Goal: Information Seeking & Learning: Learn about a topic

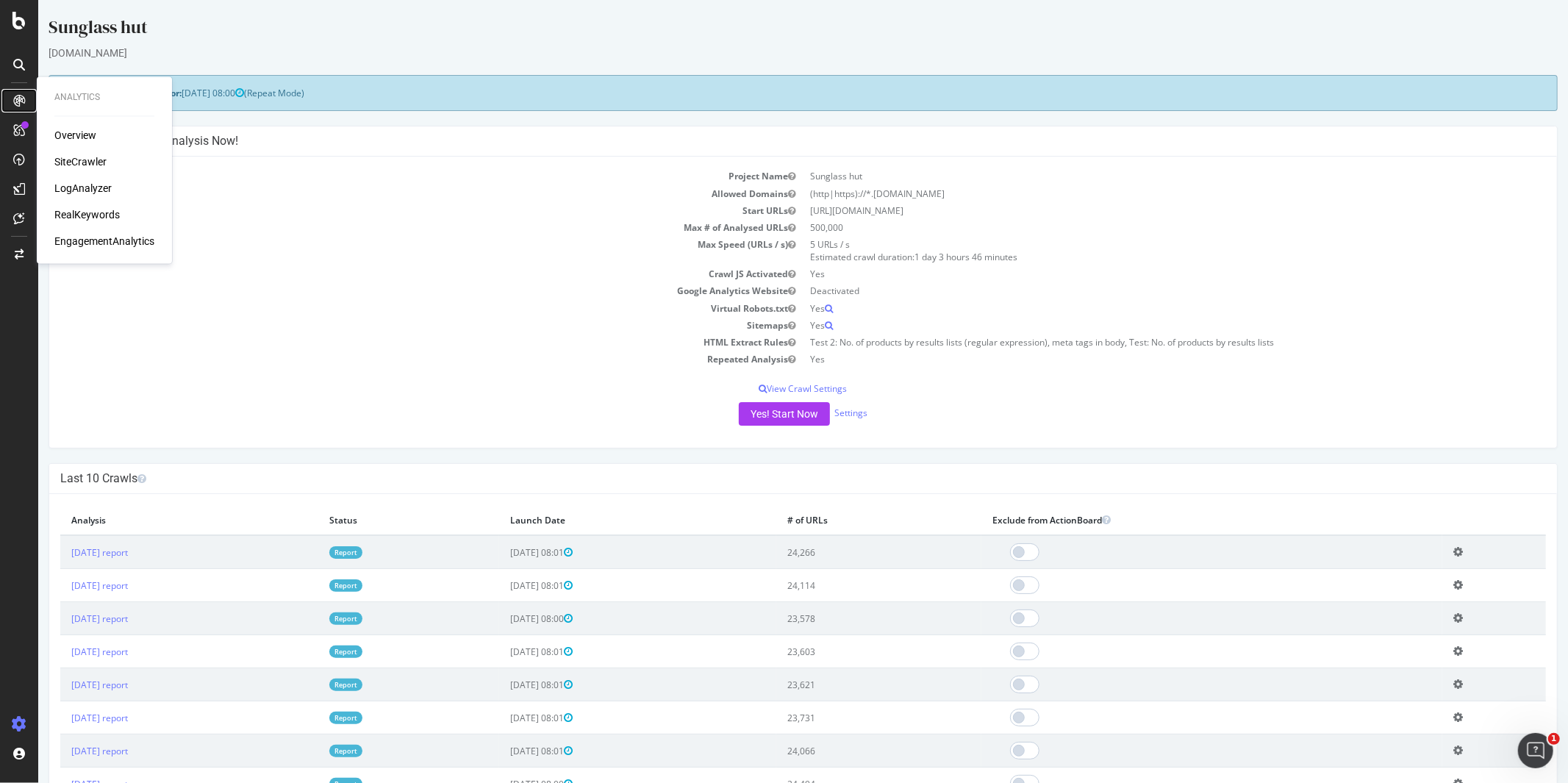
click at [17, 98] on icon at bounding box center [19, 100] width 12 height 12
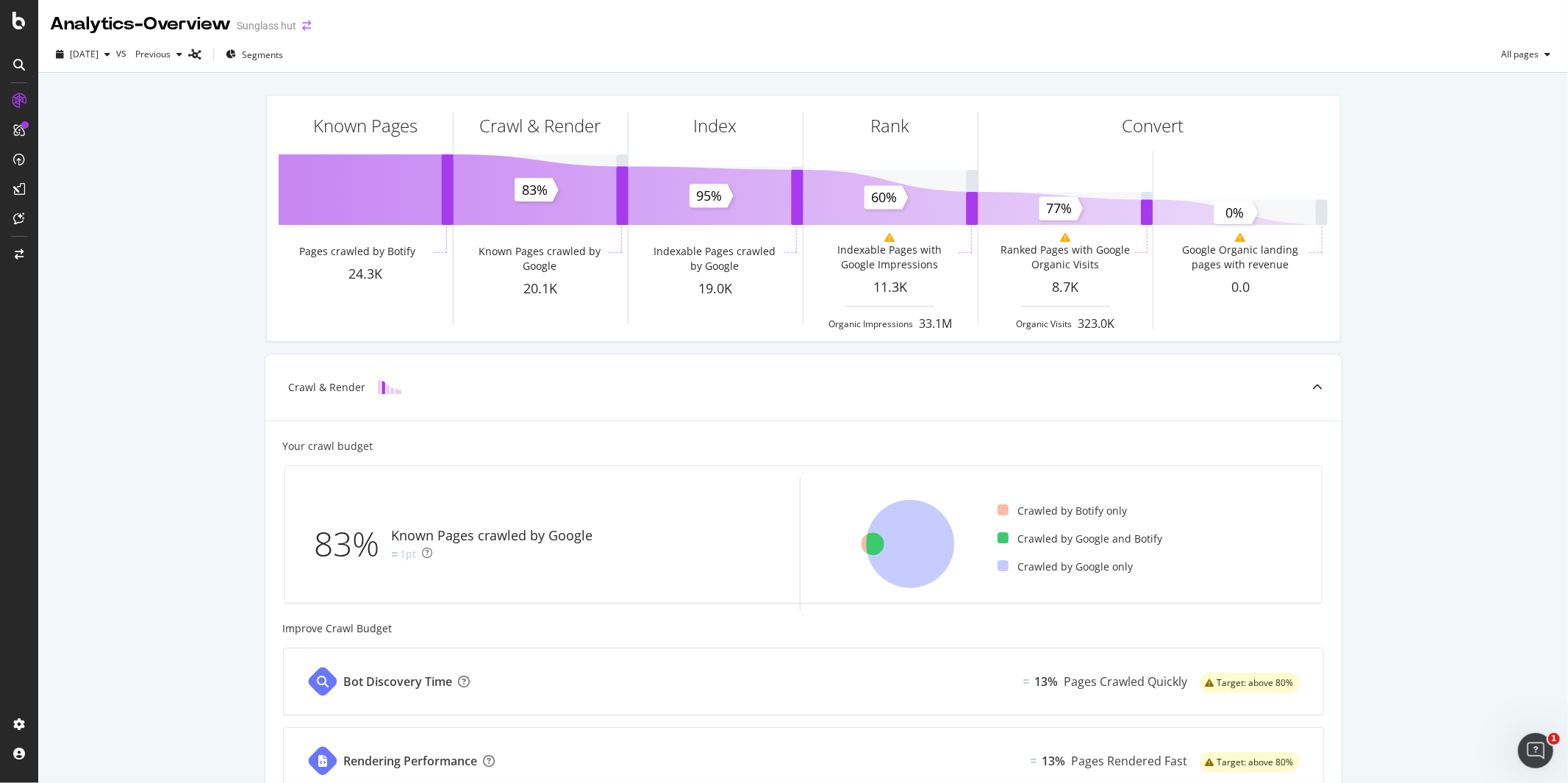
click at [311, 26] on icon "arrow-right-arrow-left" at bounding box center [306, 25] width 9 height 11
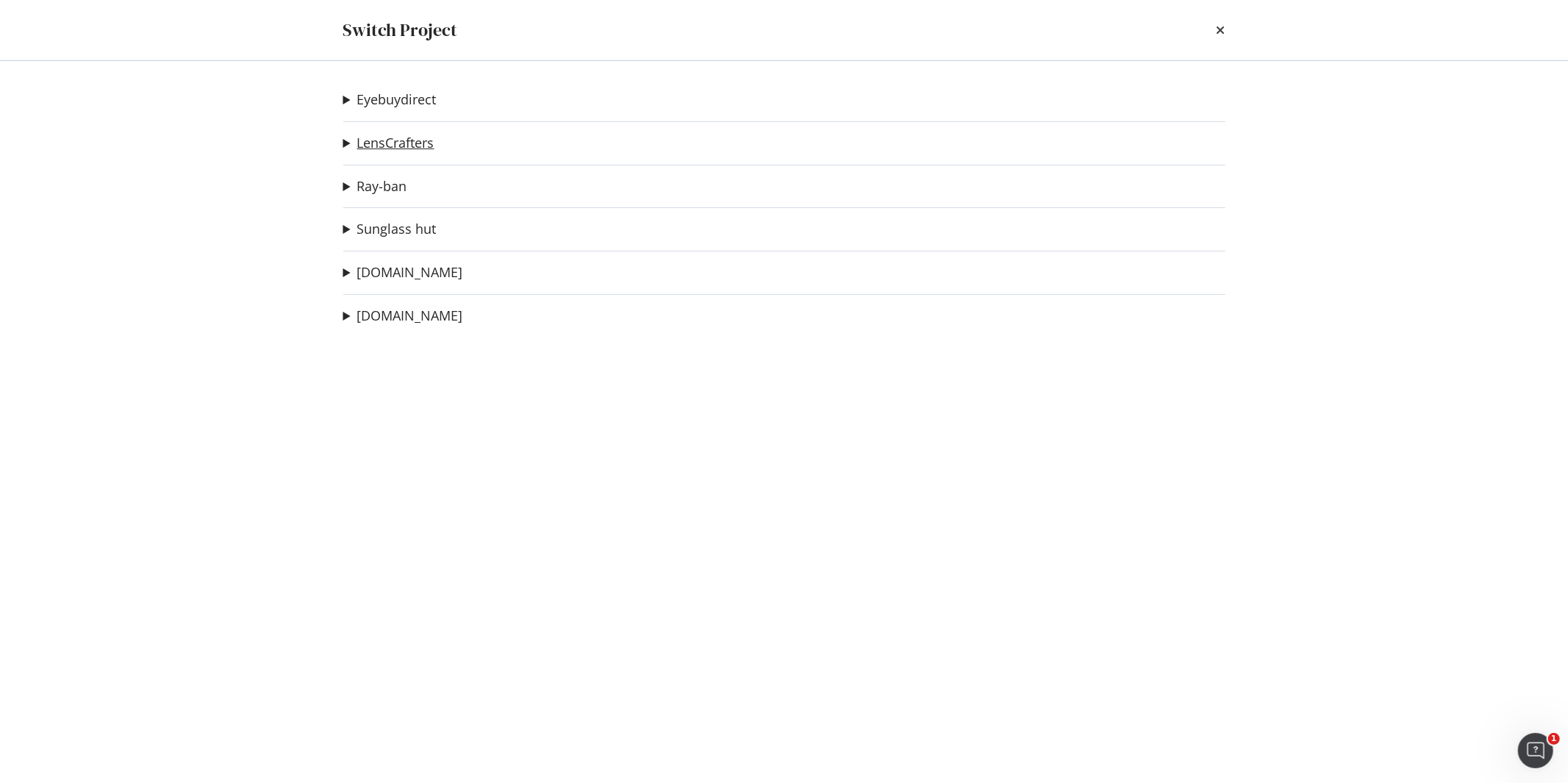
click at [390, 136] on link "LensCrafters" at bounding box center [395, 143] width 77 height 15
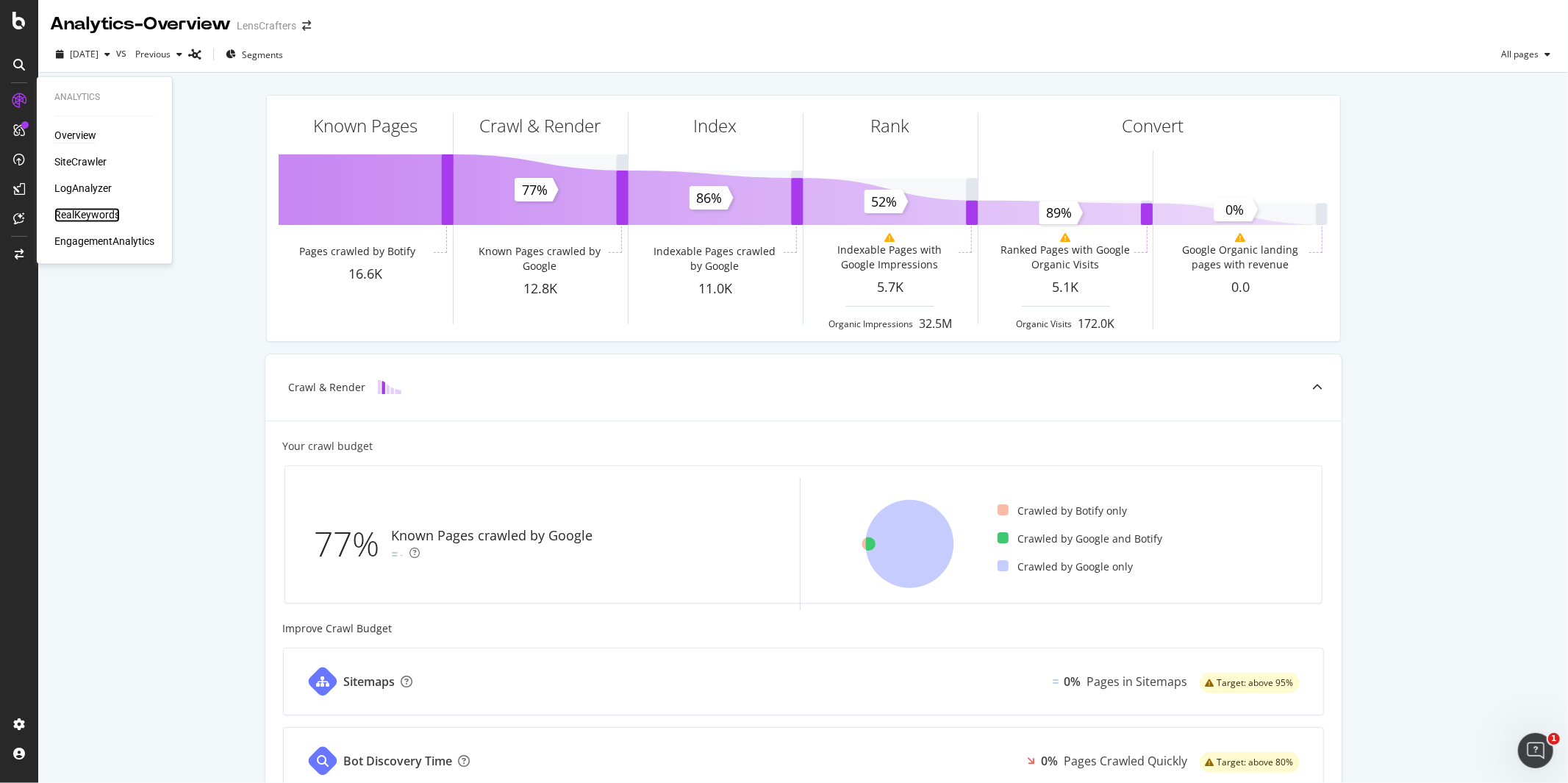
click at [101, 215] on div "RealKeywords" at bounding box center [87, 215] width 66 height 15
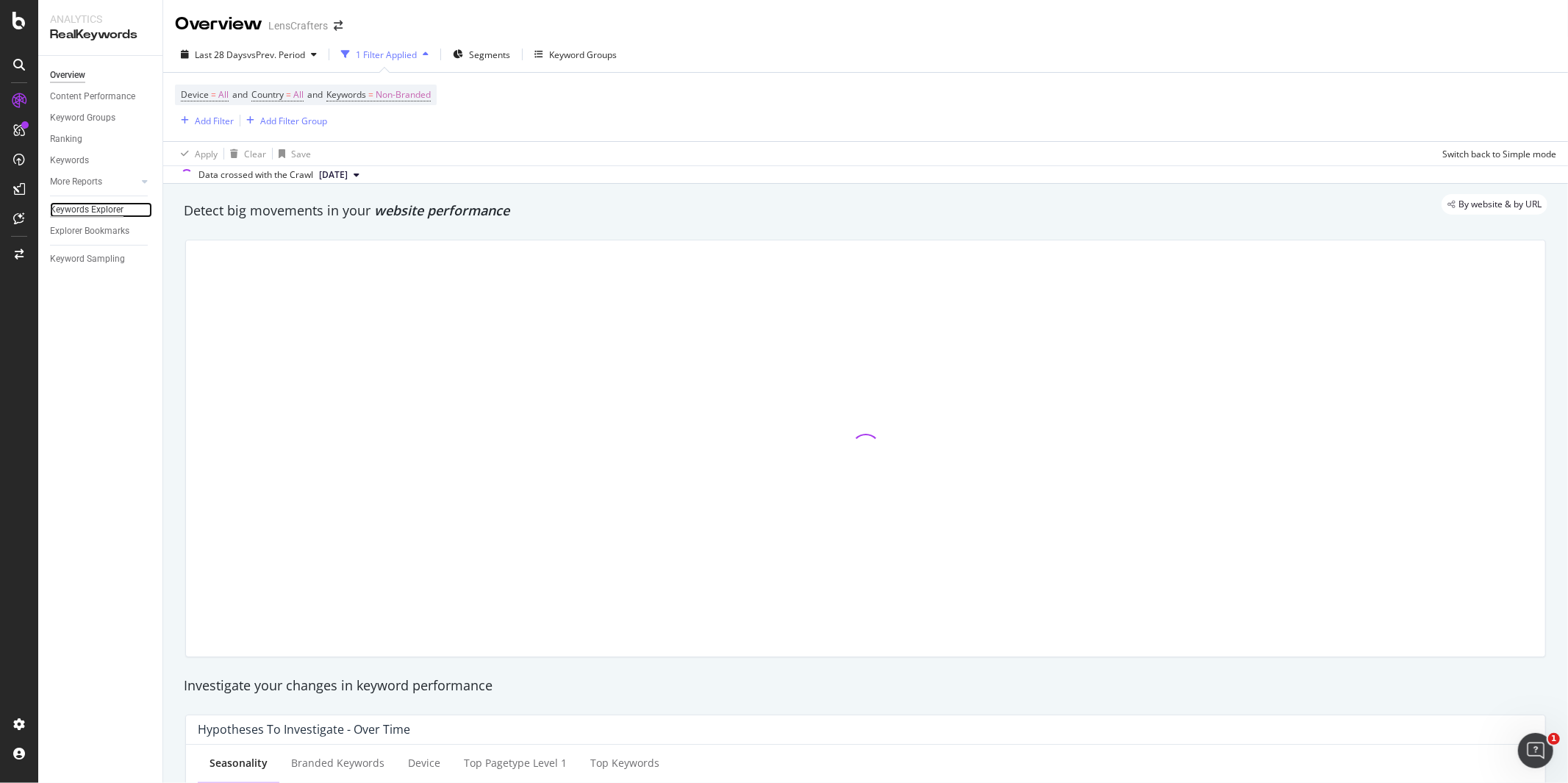
click at [87, 204] on div "Keywords Explorer" at bounding box center [87, 210] width 74 height 15
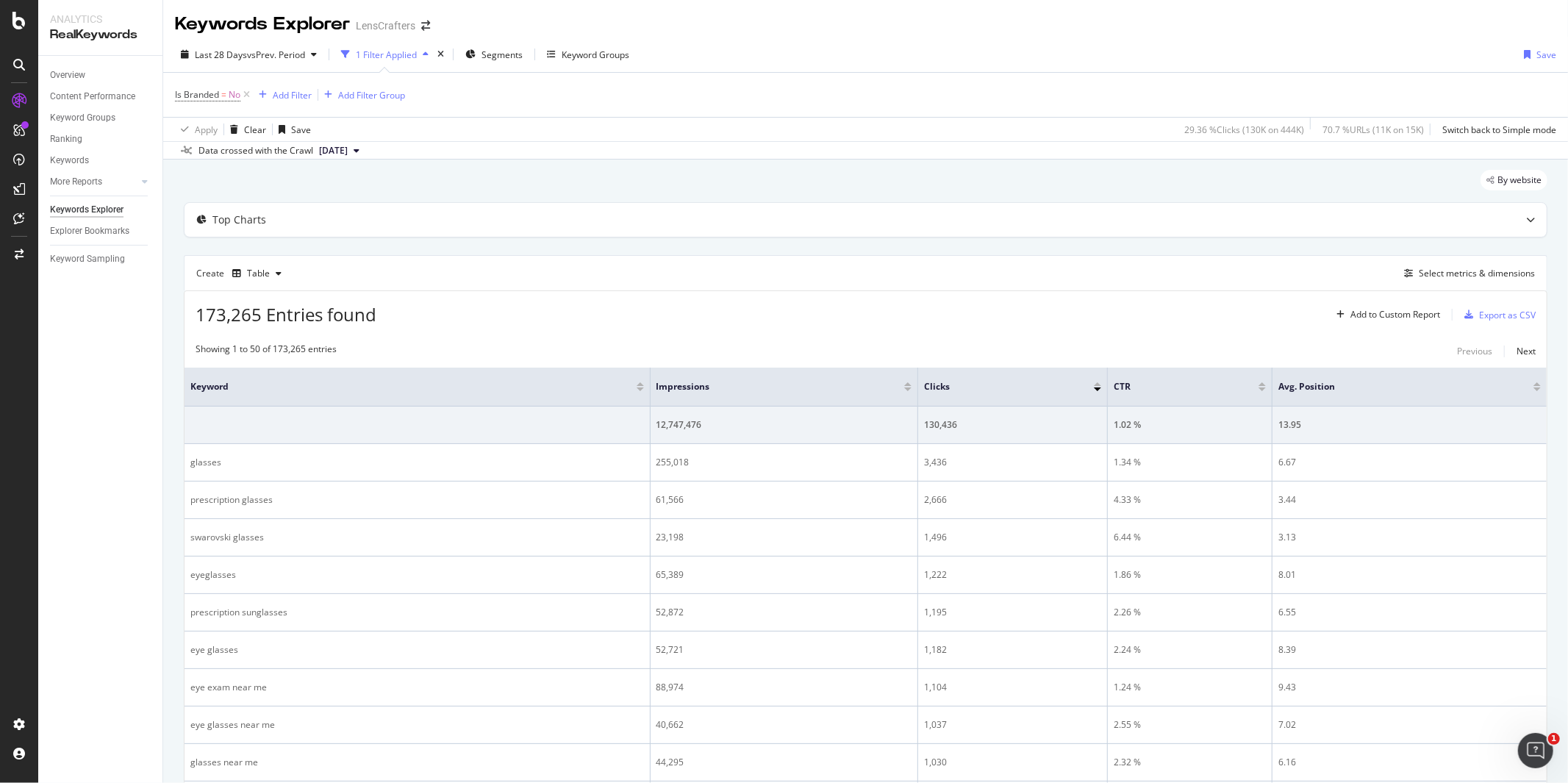
click at [751, 100] on div "Is Branded = No Add Filter Add Filter Group" at bounding box center [866, 95] width 1382 height 44
click at [247, 96] on icon at bounding box center [246, 95] width 12 height 15
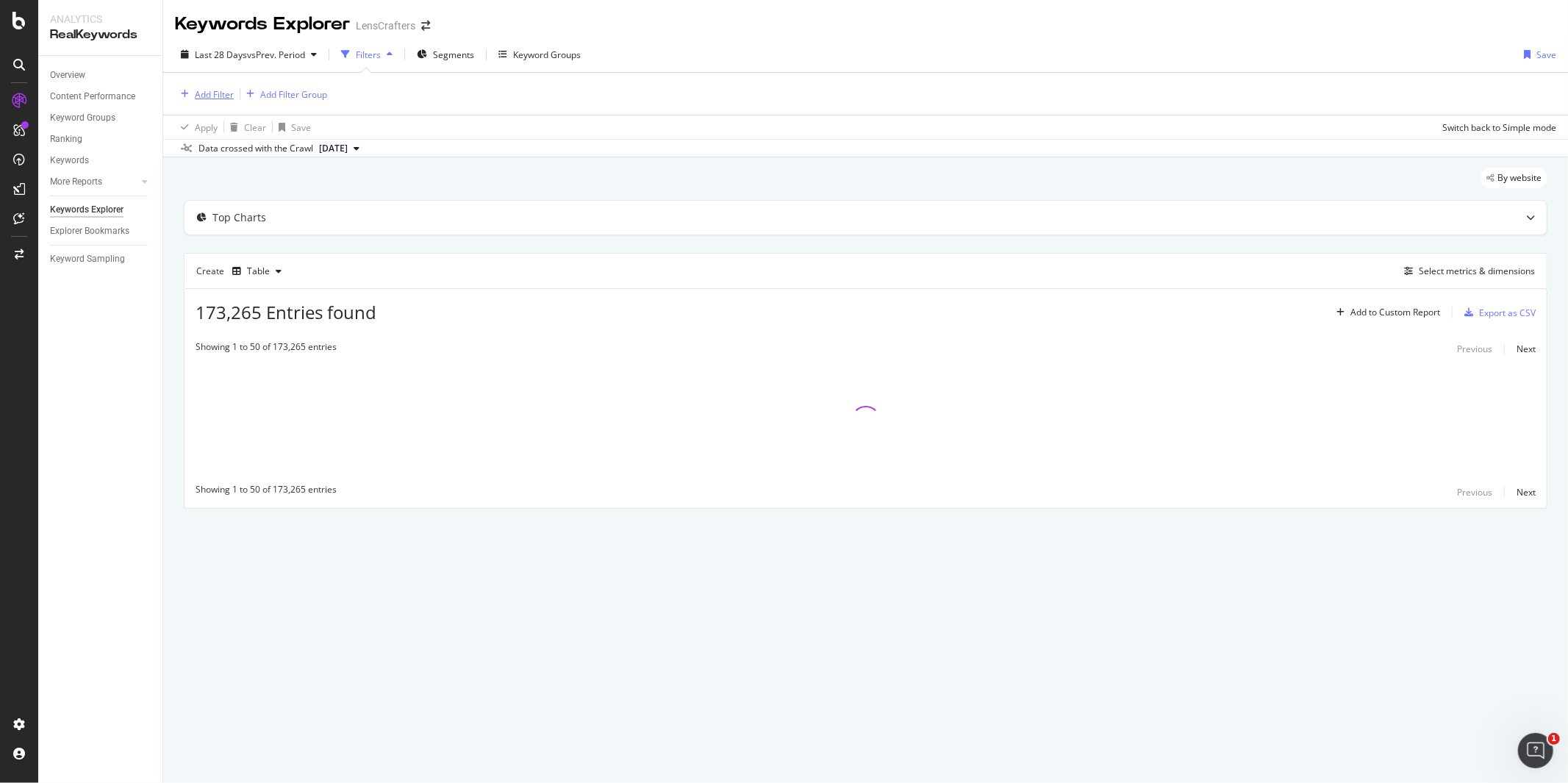
click at [216, 91] on div "Add Filter" at bounding box center [215, 94] width 39 height 12
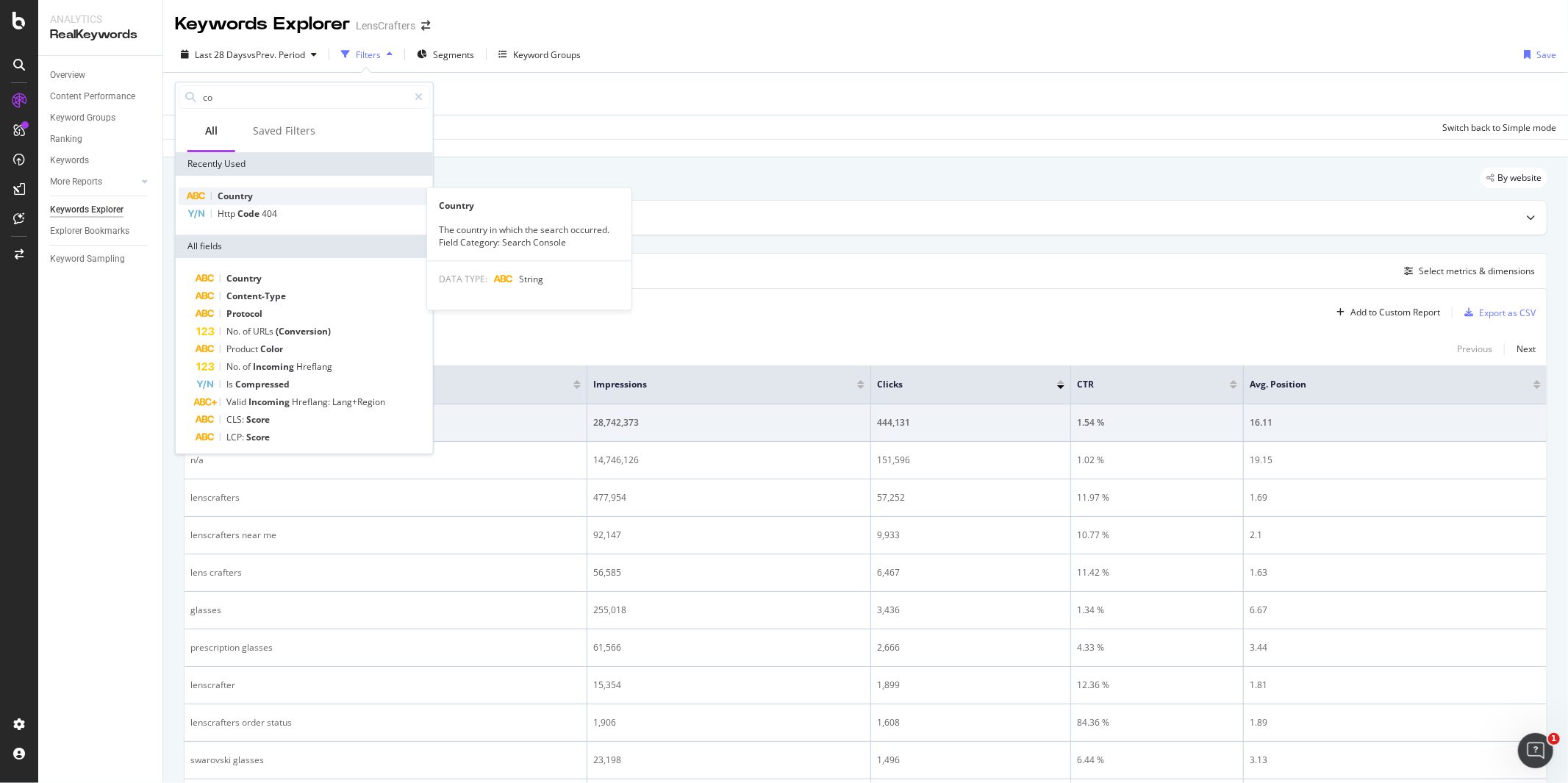
type input "co"
click at [256, 194] on div "Country" at bounding box center [305, 196] width 251 height 18
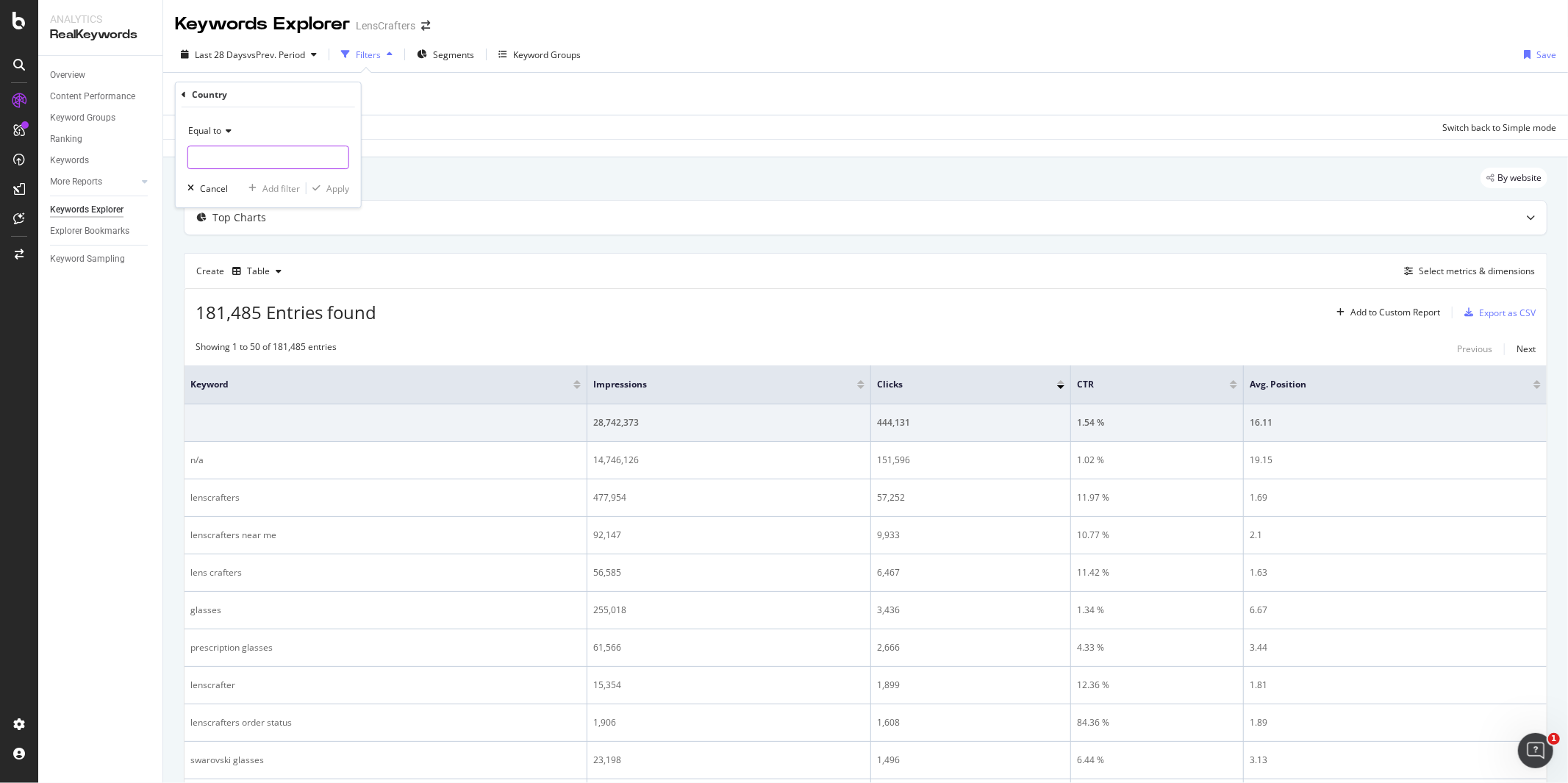
click at [260, 151] on input "text" at bounding box center [268, 157] width 160 height 23
click at [226, 128] on icon at bounding box center [226, 130] width 11 height 9
click at [300, 125] on div "Equal to" at bounding box center [268, 130] width 162 height 23
click at [288, 156] on input "text" at bounding box center [268, 157] width 160 height 23
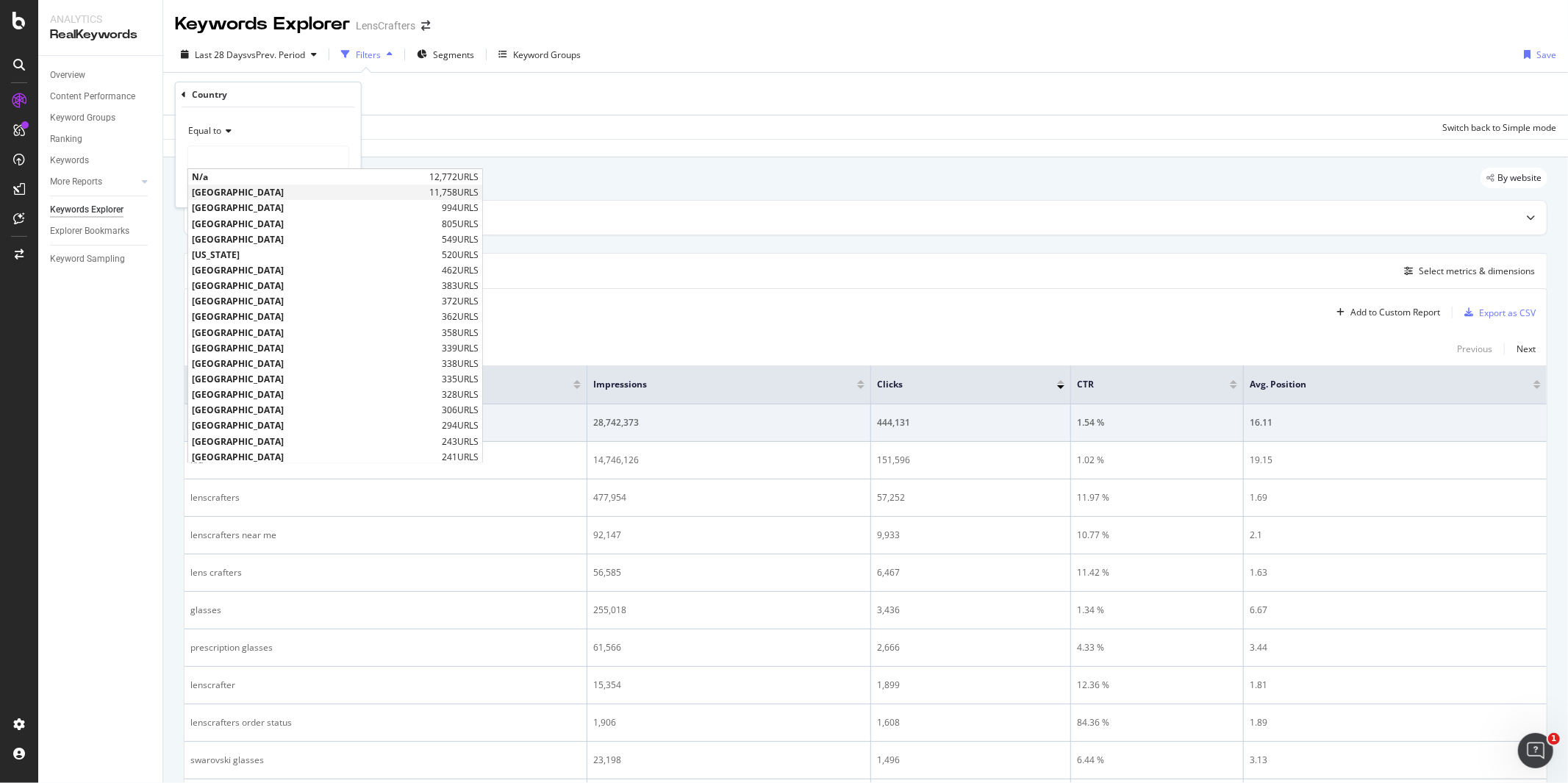
click at [245, 189] on span "[GEOGRAPHIC_DATA]" at bounding box center [309, 192] width 234 height 12
type input "[GEOGRAPHIC_DATA]"
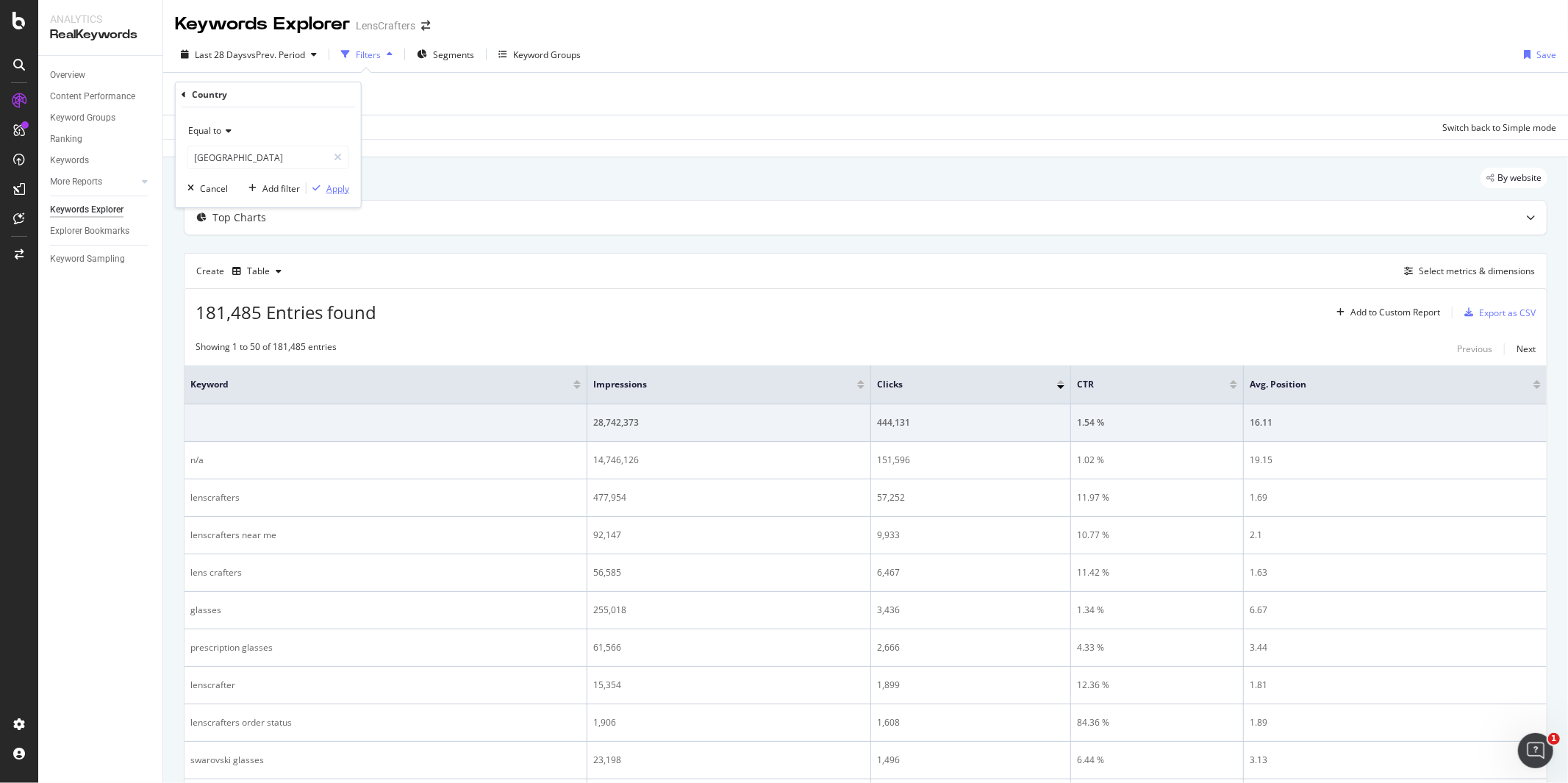
click at [339, 187] on div "Apply" at bounding box center [338, 188] width 23 height 12
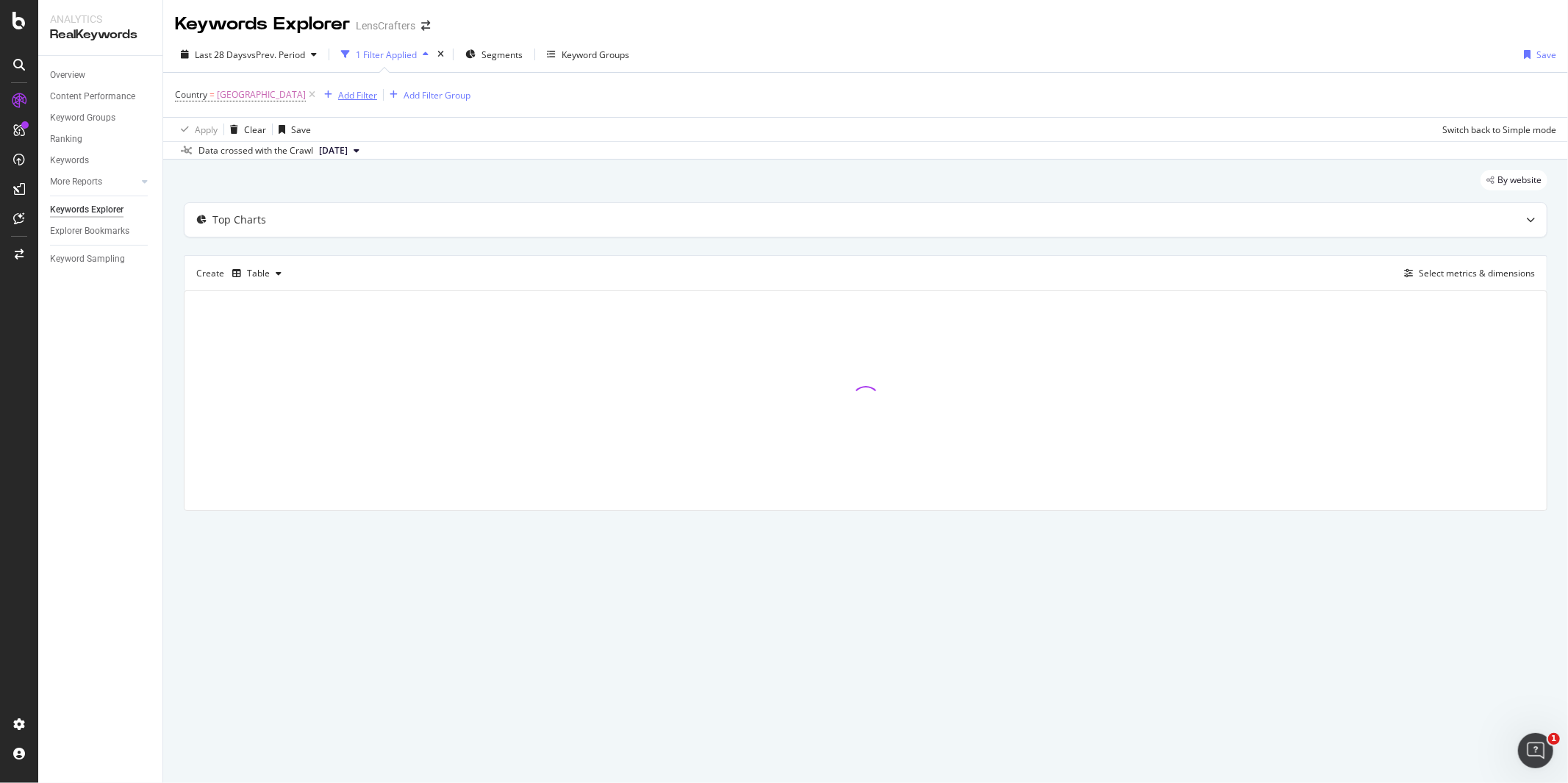
click at [366, 100] on div "Add Filter" at bounding box center [358, 95] width 39 height 12
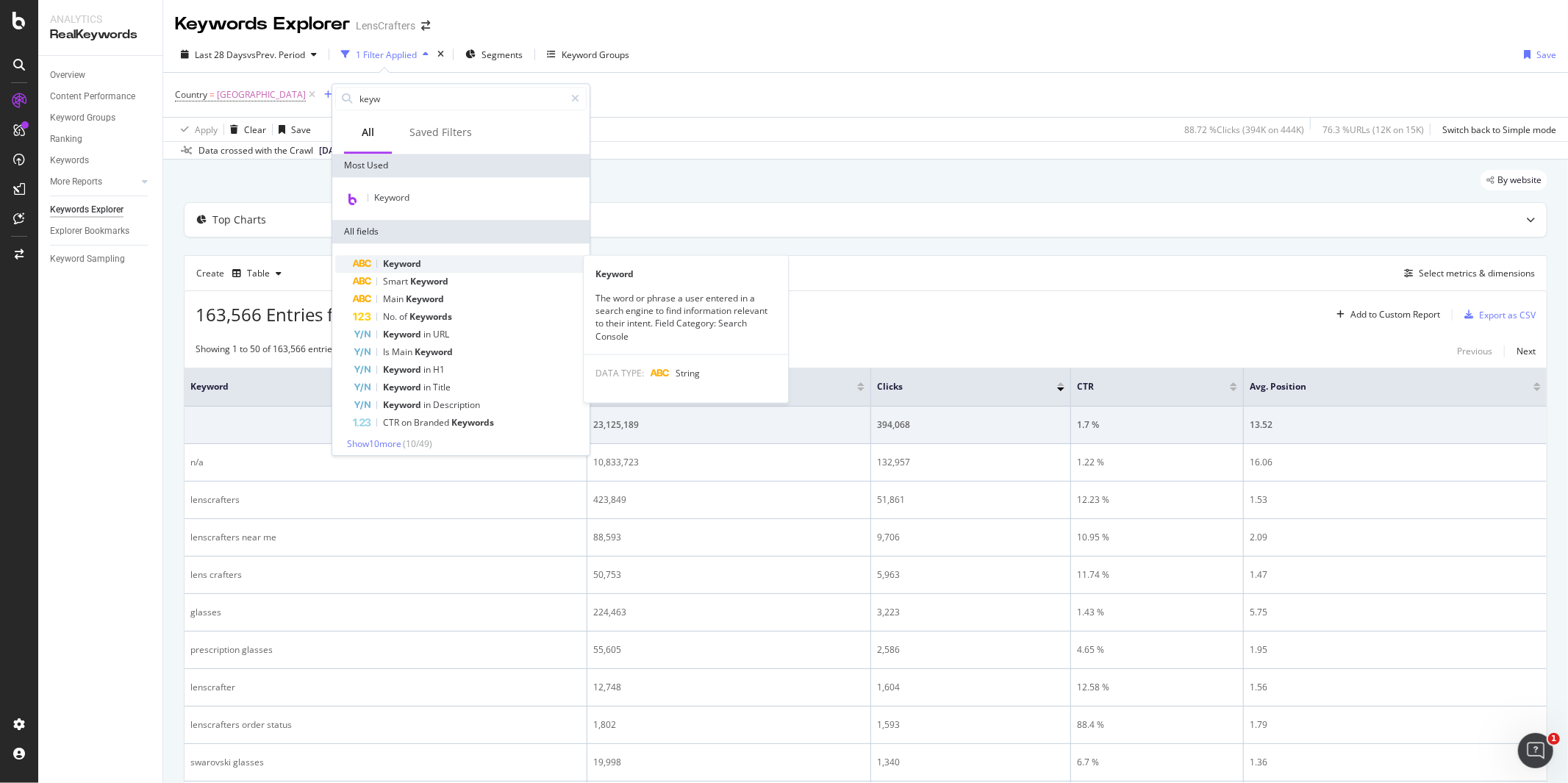
type input "keyw"
click at [414, 266] on span "Keyword" at bounding box center [402, 263] width 38 height 12
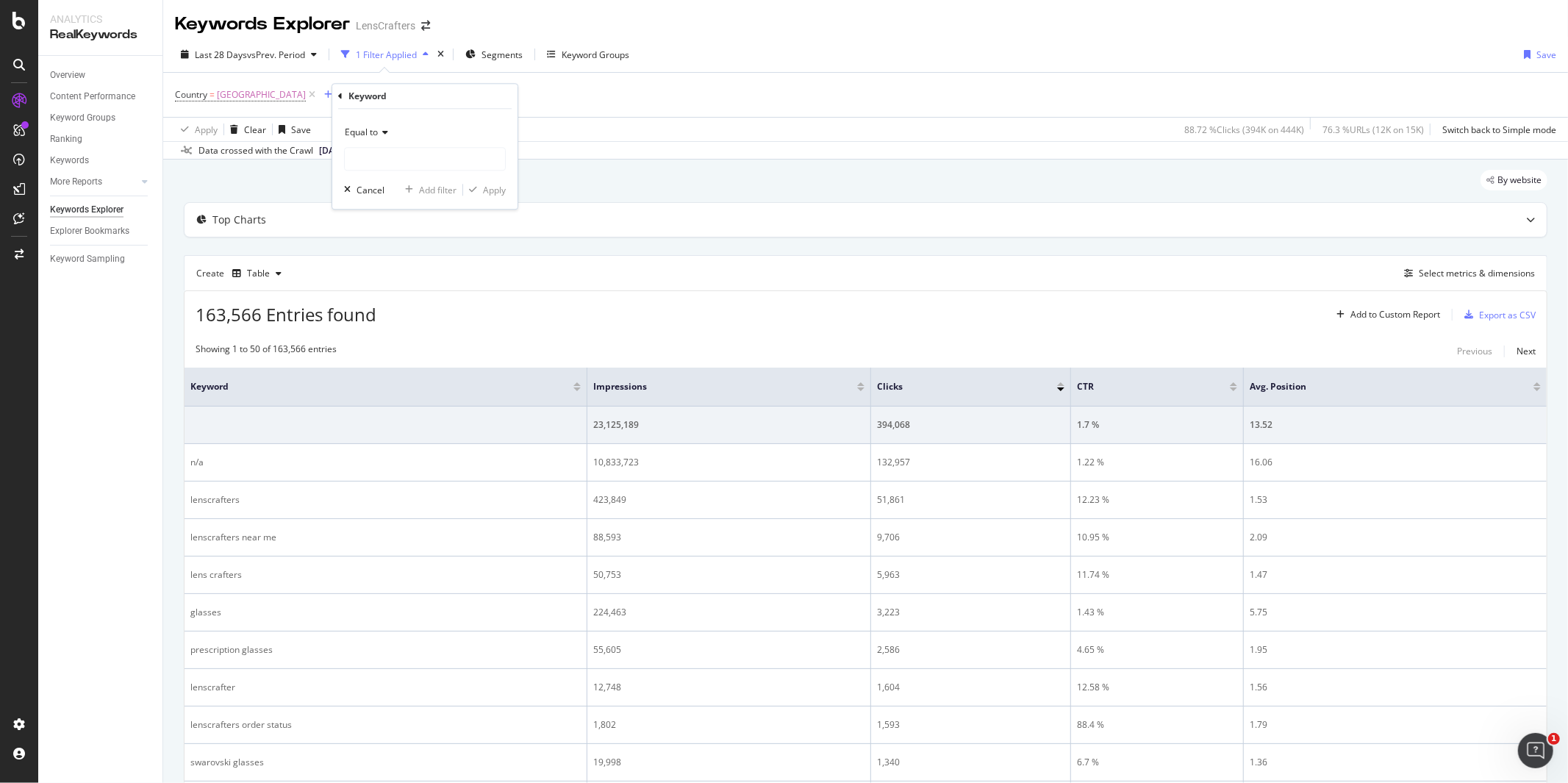
click at [383, 136] on icon at bounding box center [383, 132] width 11 height 9
click at [366, 96] on div "Add Filter" at bounding box center [358, 95] width 39 height 12
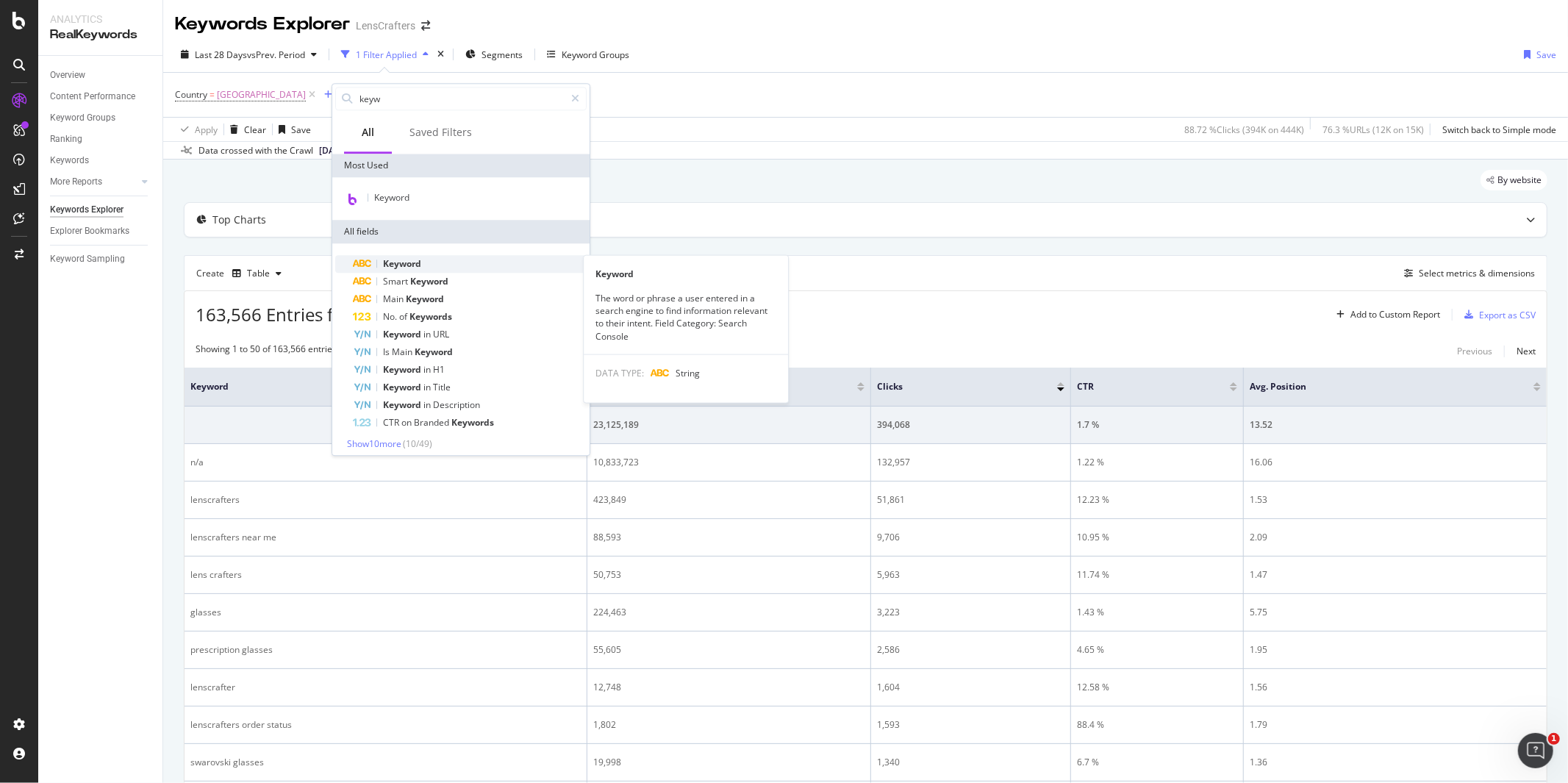
click at [405, 262] on span "Keyword" at bounding box center [402, 263] width 38 height 12
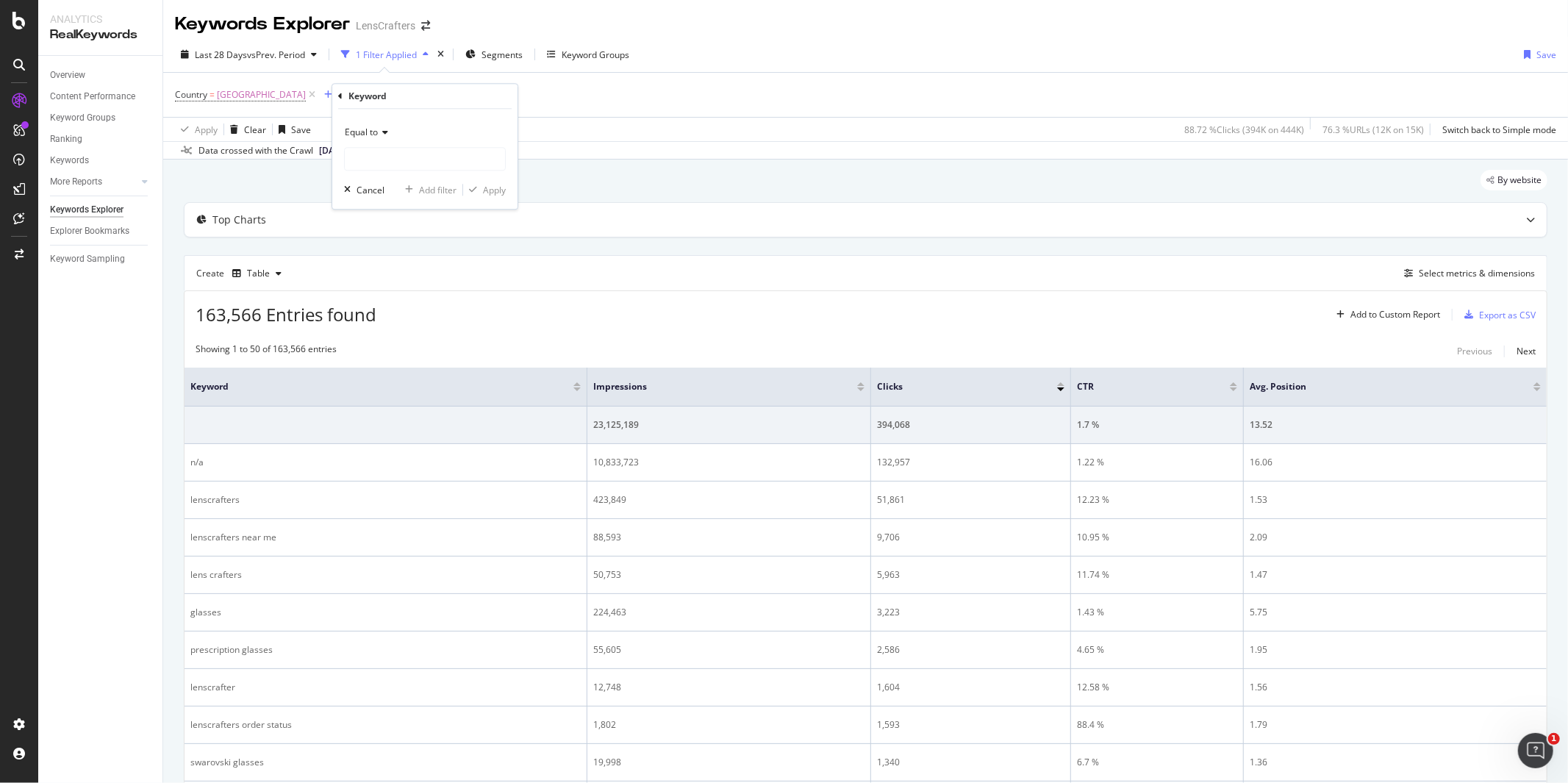
click at [379, 129] on icon at bounding box center [383, 132] width 11 height 9
click at [385, 320] on span "Matches regex" at bounding box center [381, 315] width 61 height 12
click at [373, 152] on input "text" at bounding box center [425, 159] width 160 height 23
paste input "doctor|near me|exam|walk in|same day"
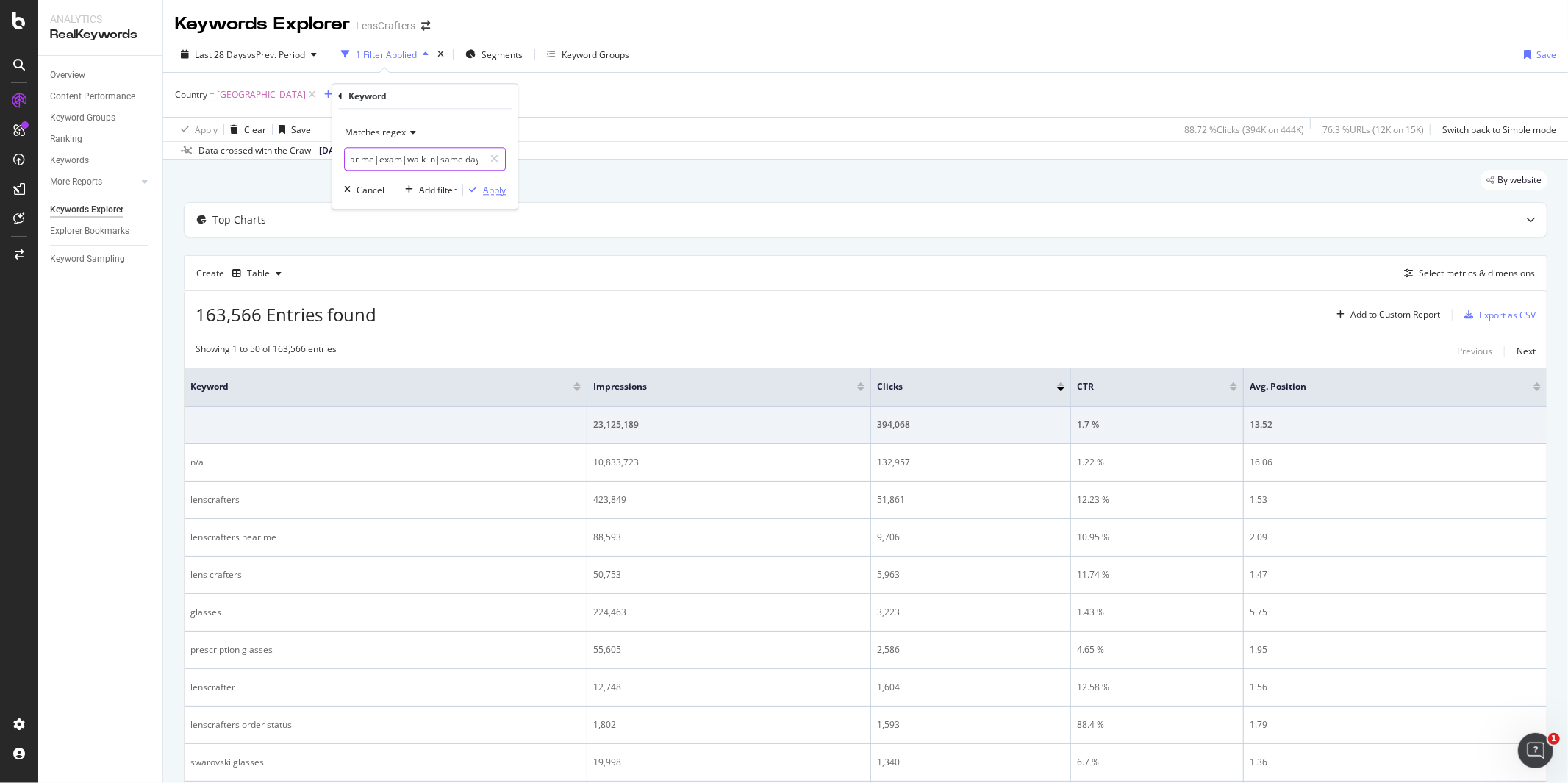
type input "doctor|near me|exam|walk in|same day"
click at [499, 194] on div "Apply" at bounding box center [494, 189] width 23 height 12
click at [627, 98] on div "Add Filter" at bounding box center [611, 95] width 39 height 12
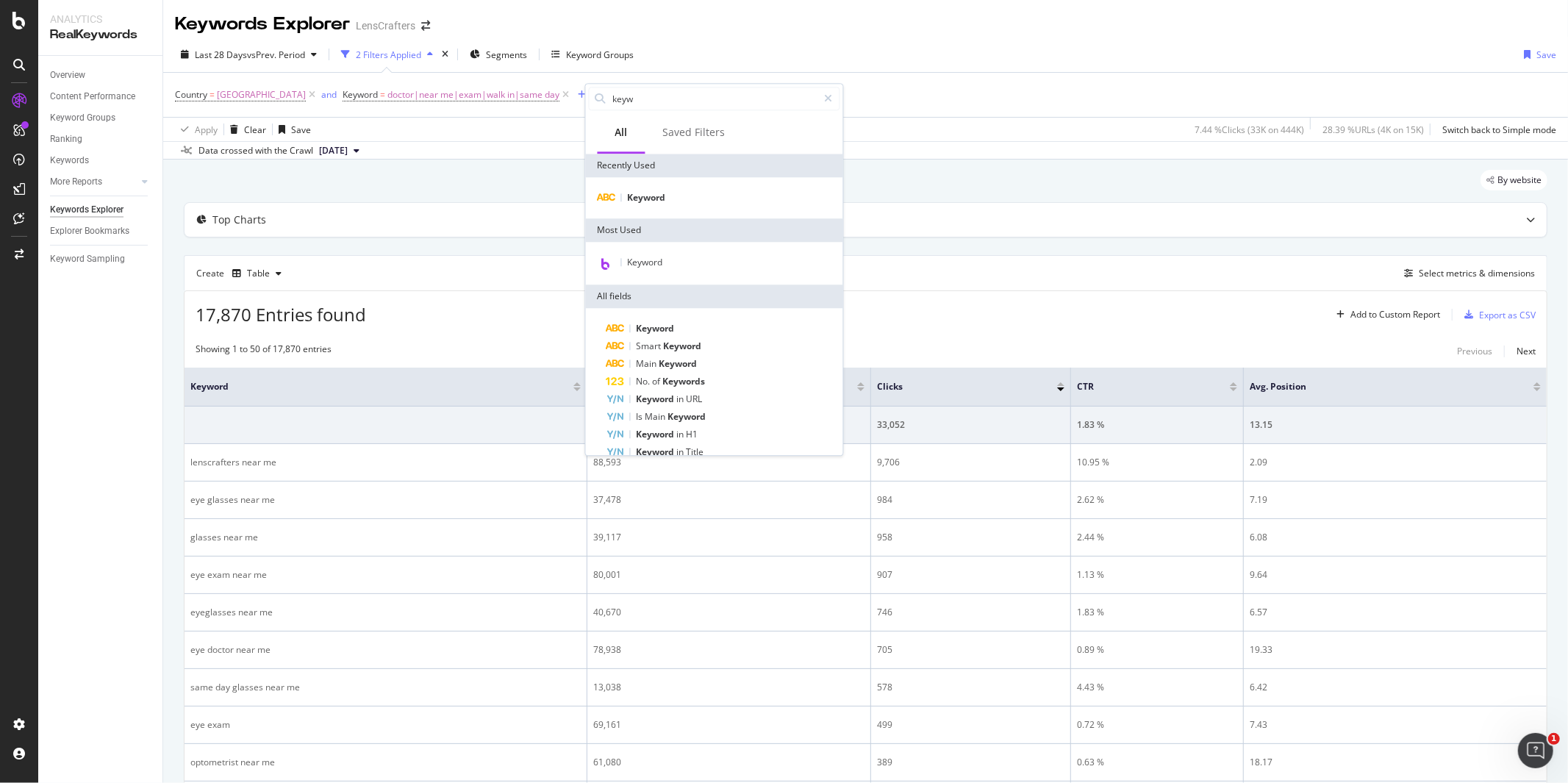
click at [974, 112] on div "Country = [GEOGRAPHIC_DATA] and Keyword = doctor|near me|exam|walk in|same day …" at bounding box center [866, 95] width 1382 height 44
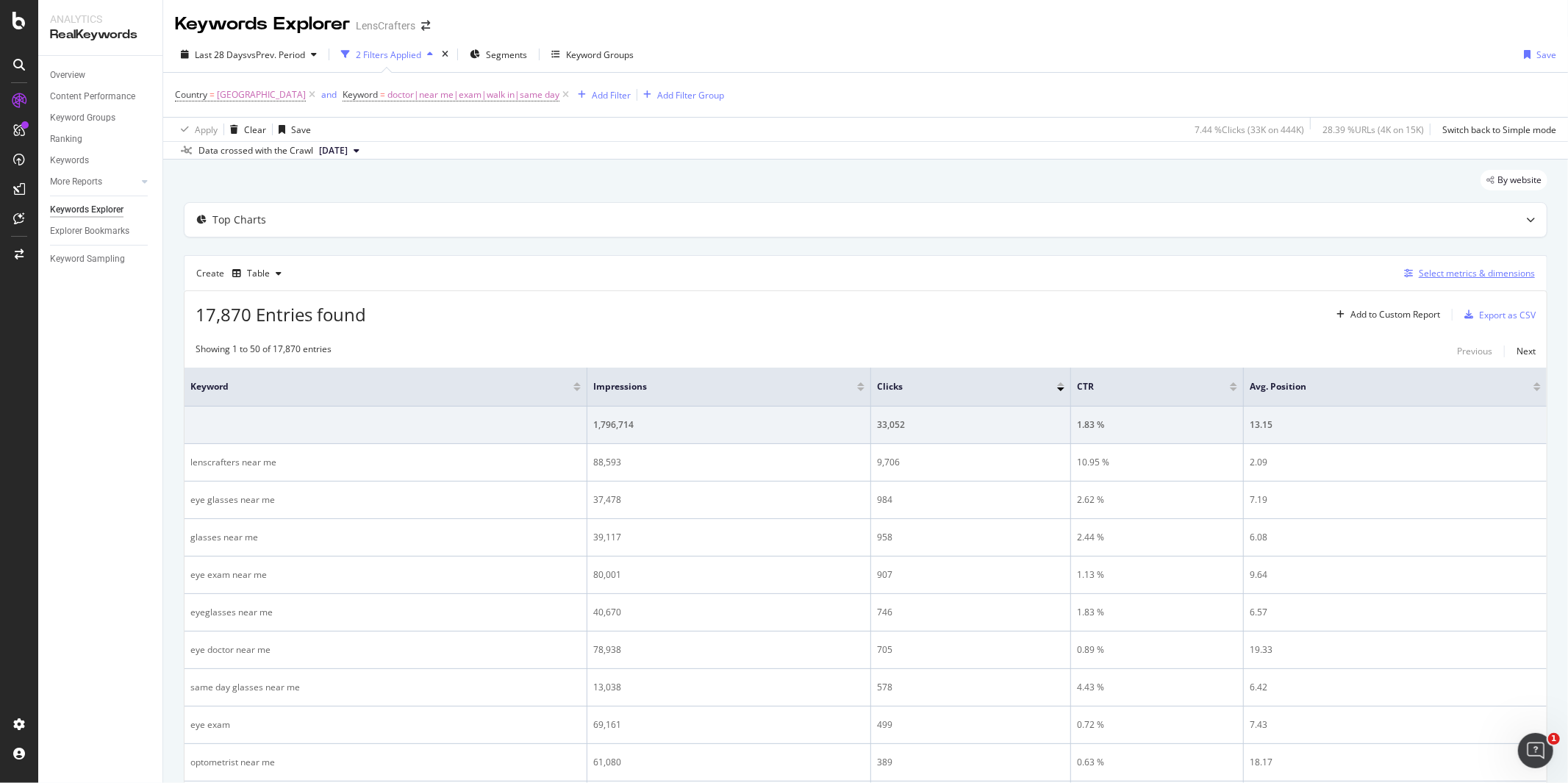
click at [1456, 274] on div "Select metrics & dimensions" at bounding box center [1476, 273] width 116 height 12
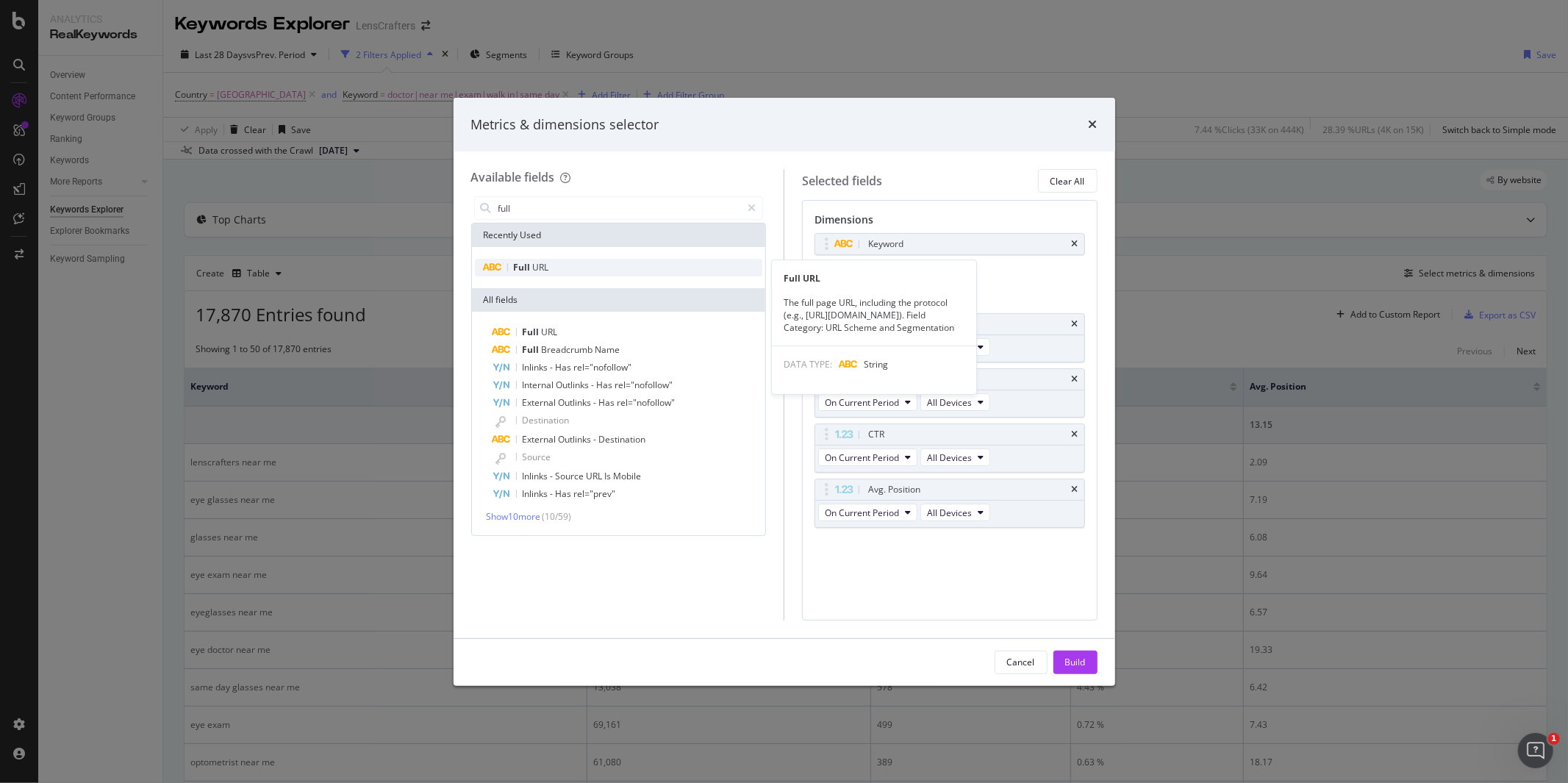
type input "full"
click at [541, 265] on span "URL" at bounding box center [541, 266] width 16 height 12
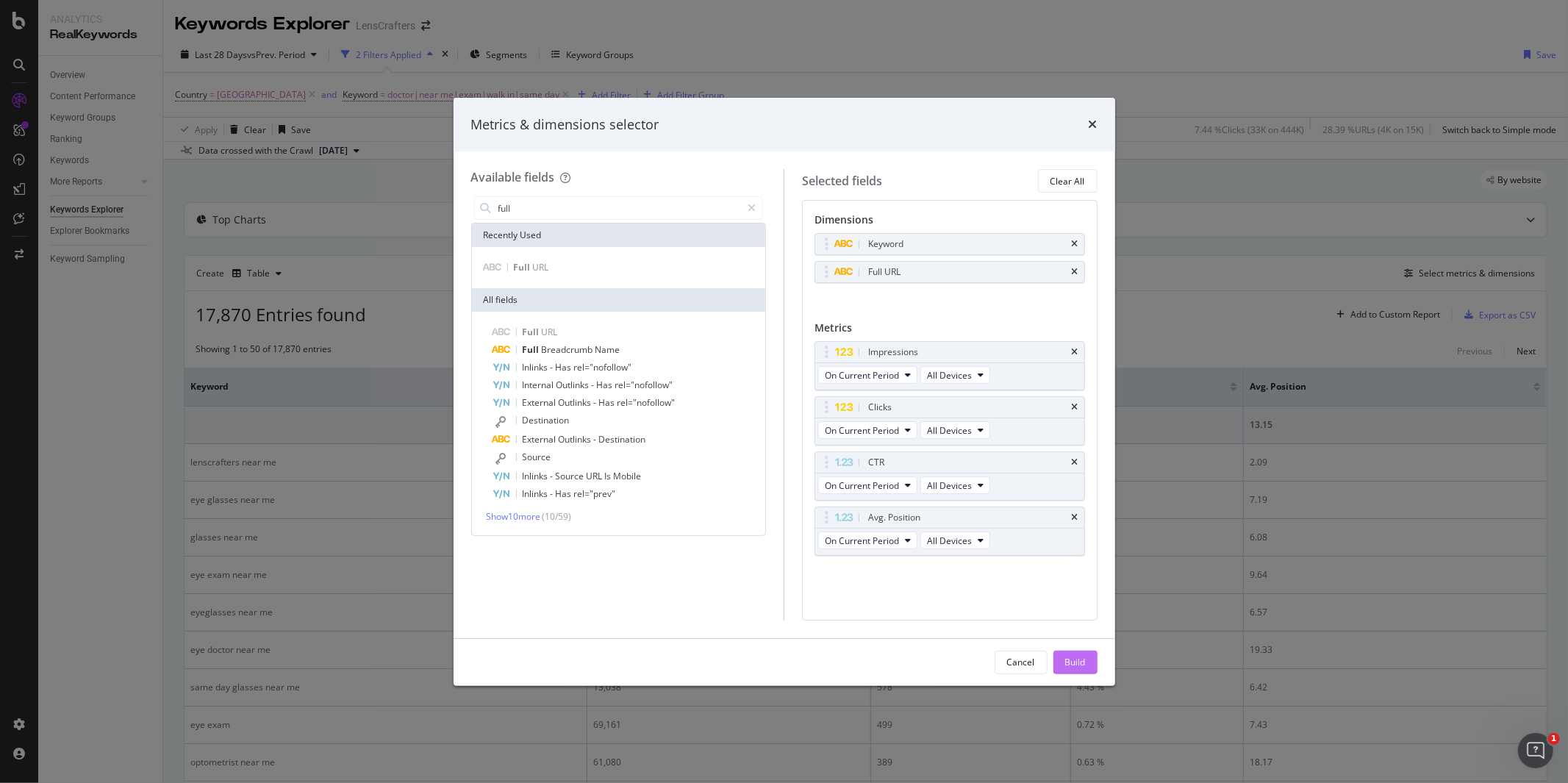
click at [1077, 666] on div "Build" at bounding box center [1075, 662] width 20 height 12
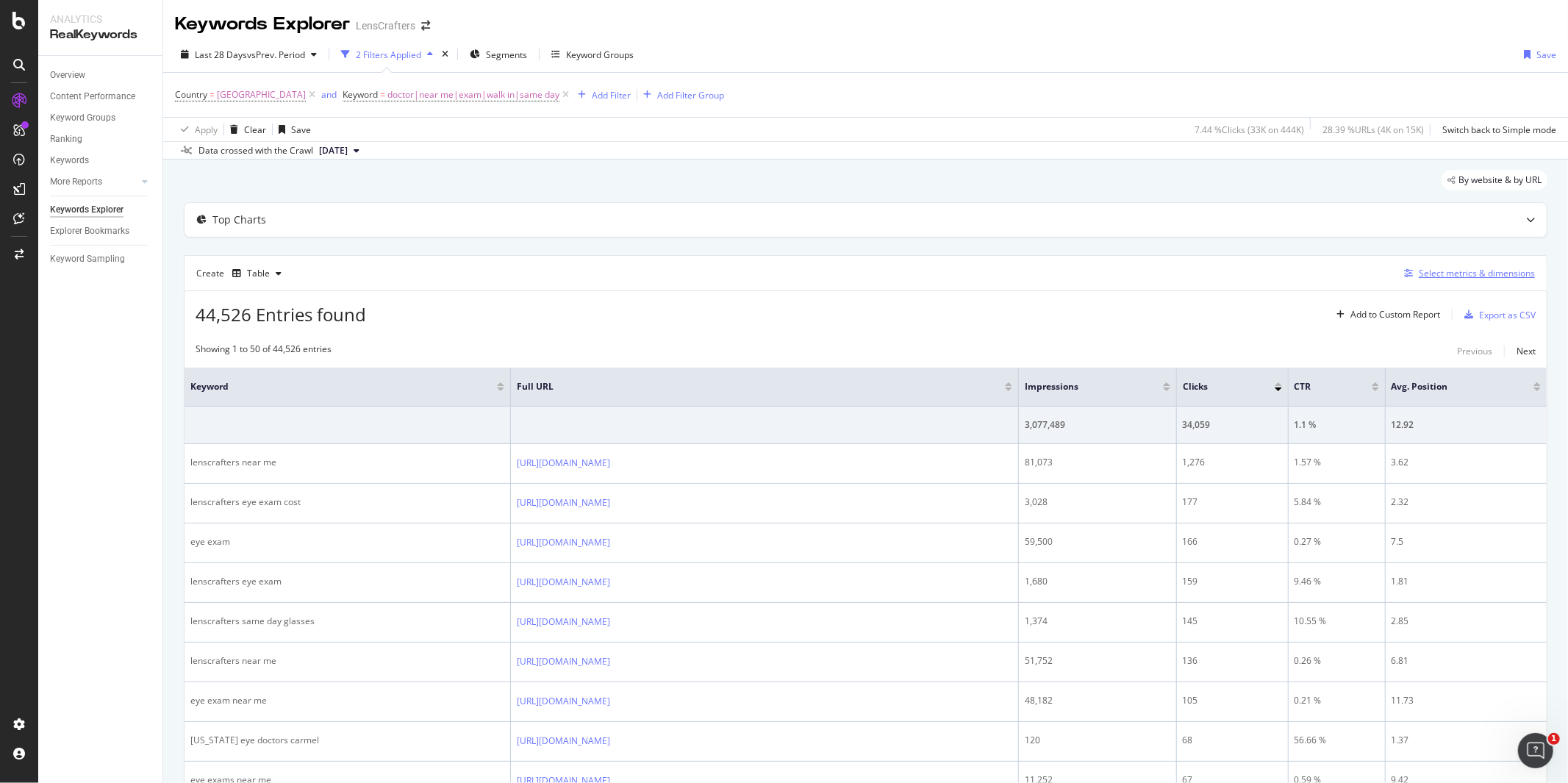
click at [1464, 274] on div "Select metrics & dimensions" at bounding box center [1476, 273] width 116 height 12
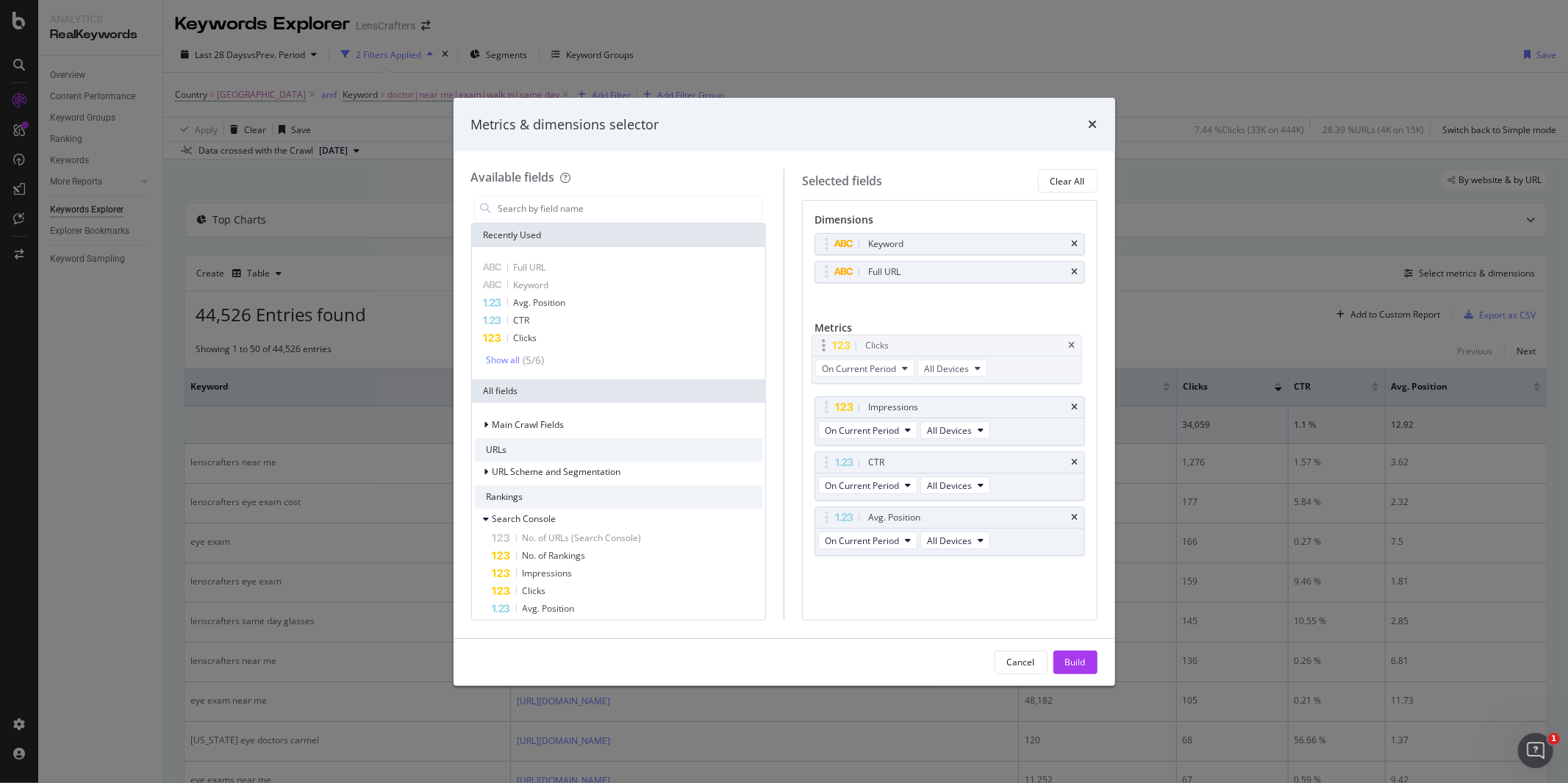
drag, startPoint x: 914, startPoint y: 411, endPoint x: 910, endPoint y: 347, distance: 64.1
click at [910, 347] on body "Analytics RealKeywords Overview Content Performance Keyword Groups Ranking Keyw…" at bounding box center [784, 391] width 1568 height 783
click at [1077, 657] on div "Build" at bounding box center [1075, 662] width 20 height 12
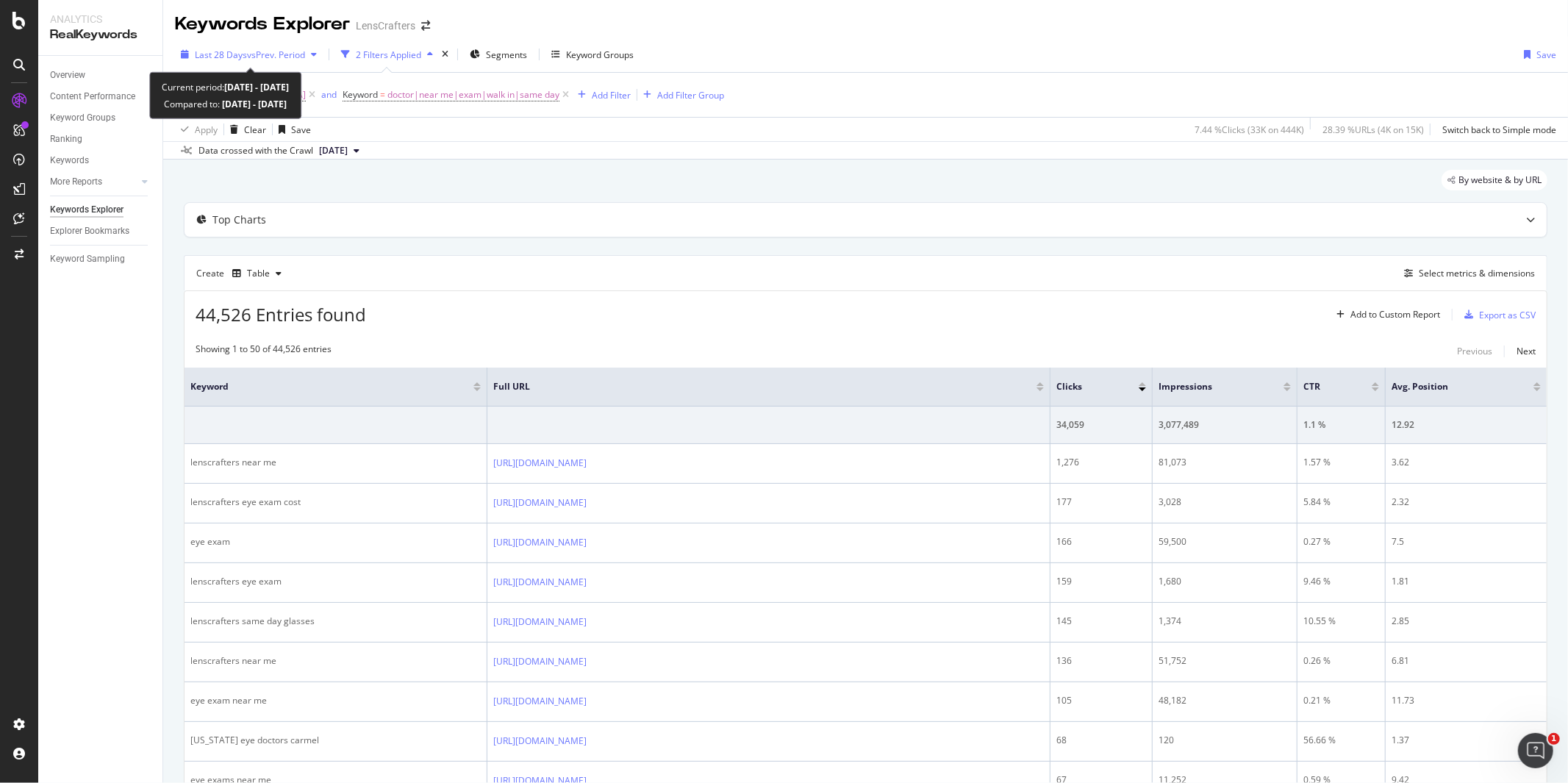
click at [282, 53] on span "vs Prev. Period" at bounding box center [276, 54] width 58 height 12
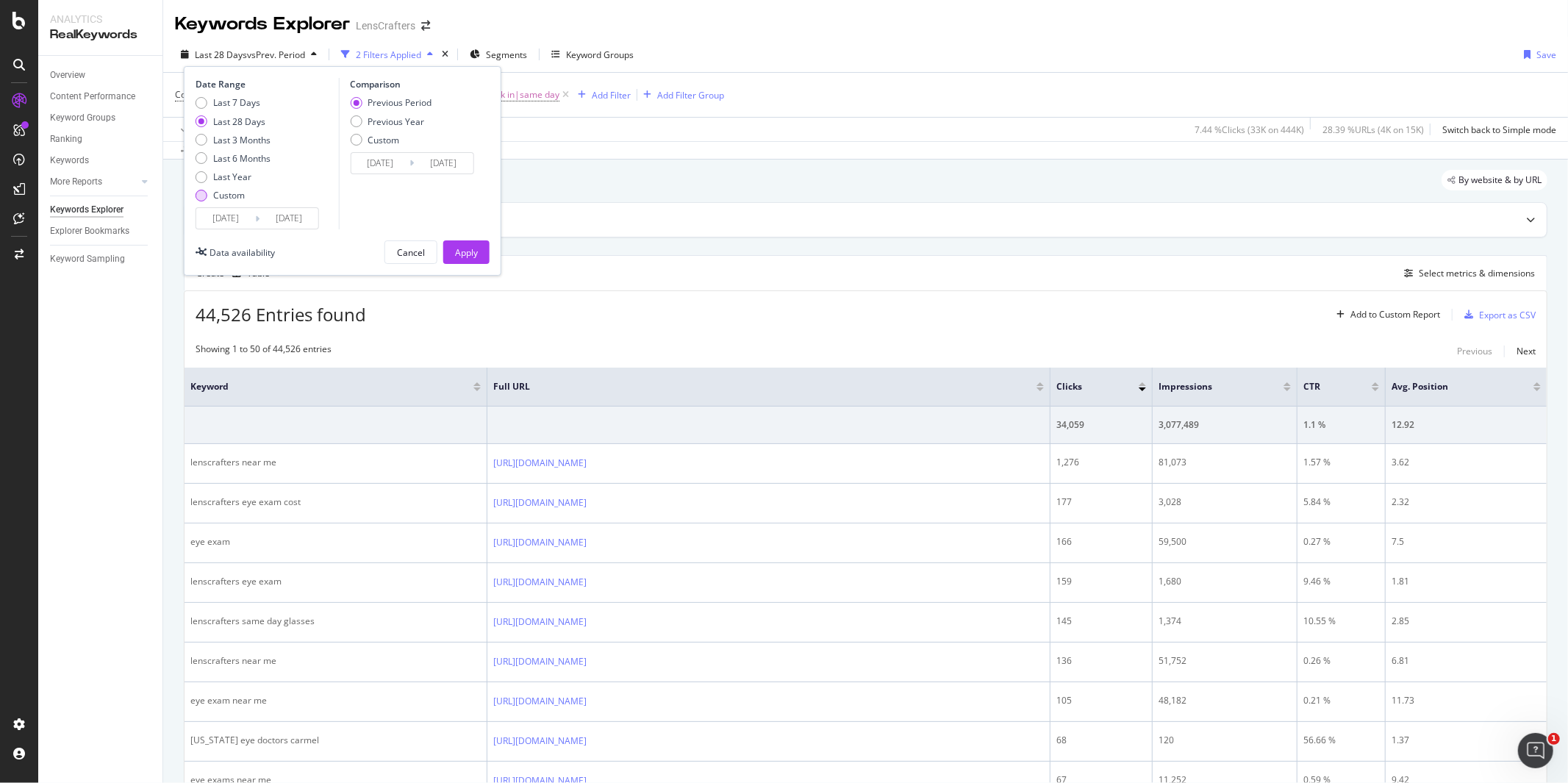
click at [202, 195] on div "Custom" at bounding box center [201, 195] width 12 height 12
click at [216, 221] on input "[DATE]" at bounding box center [225, 218] width 59 height 20
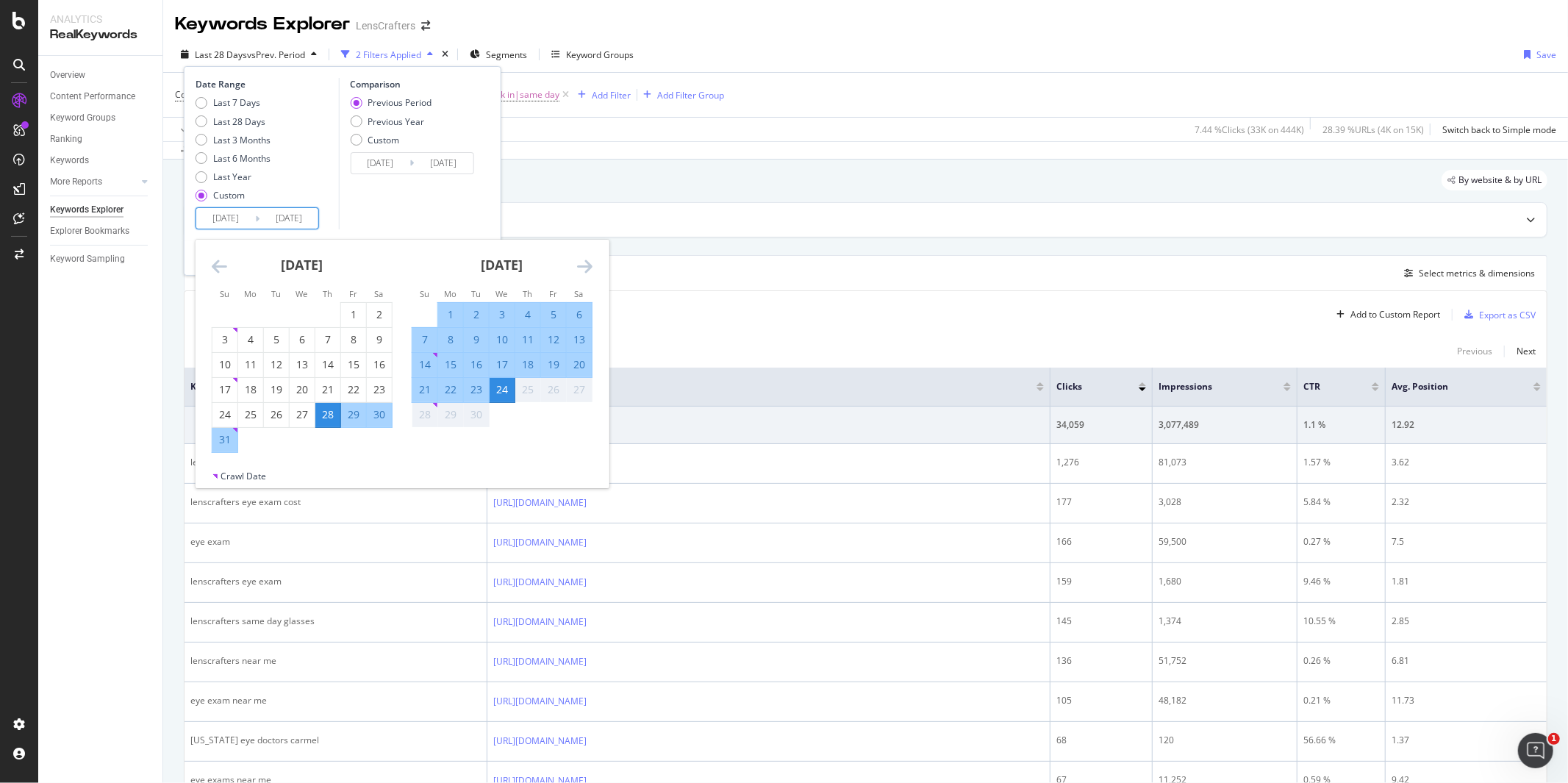
click at [449, 313] on div "1" at bounding box center [450, 314] width 25 height 15
type input "[DATE]"
click at [292, 215] on input "[DATE]" at bounding box center [288, 218] width 59 height 20
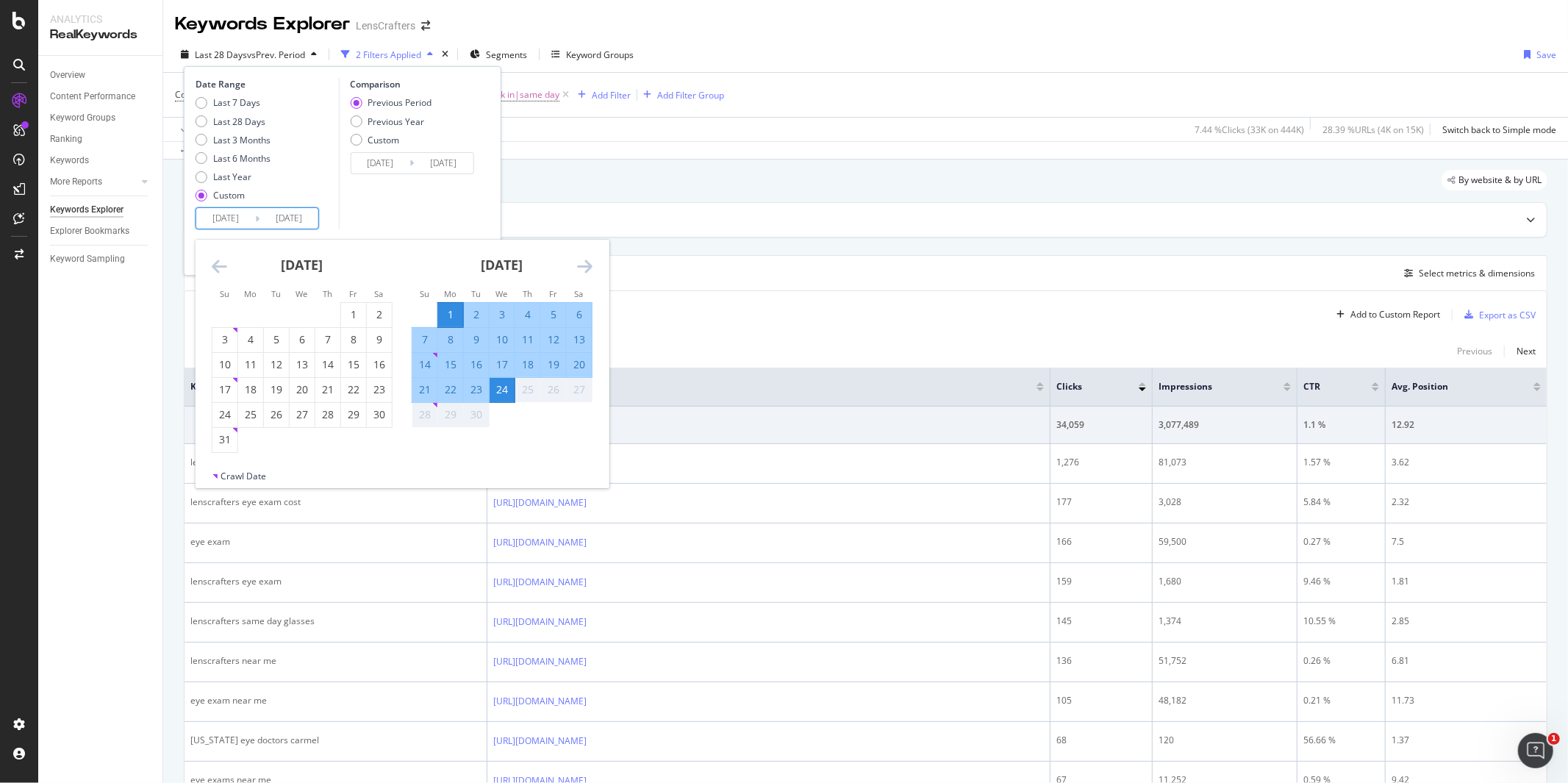
click at [503, 392] on div "24" at bounding box center [502, 389] width 25 height 15
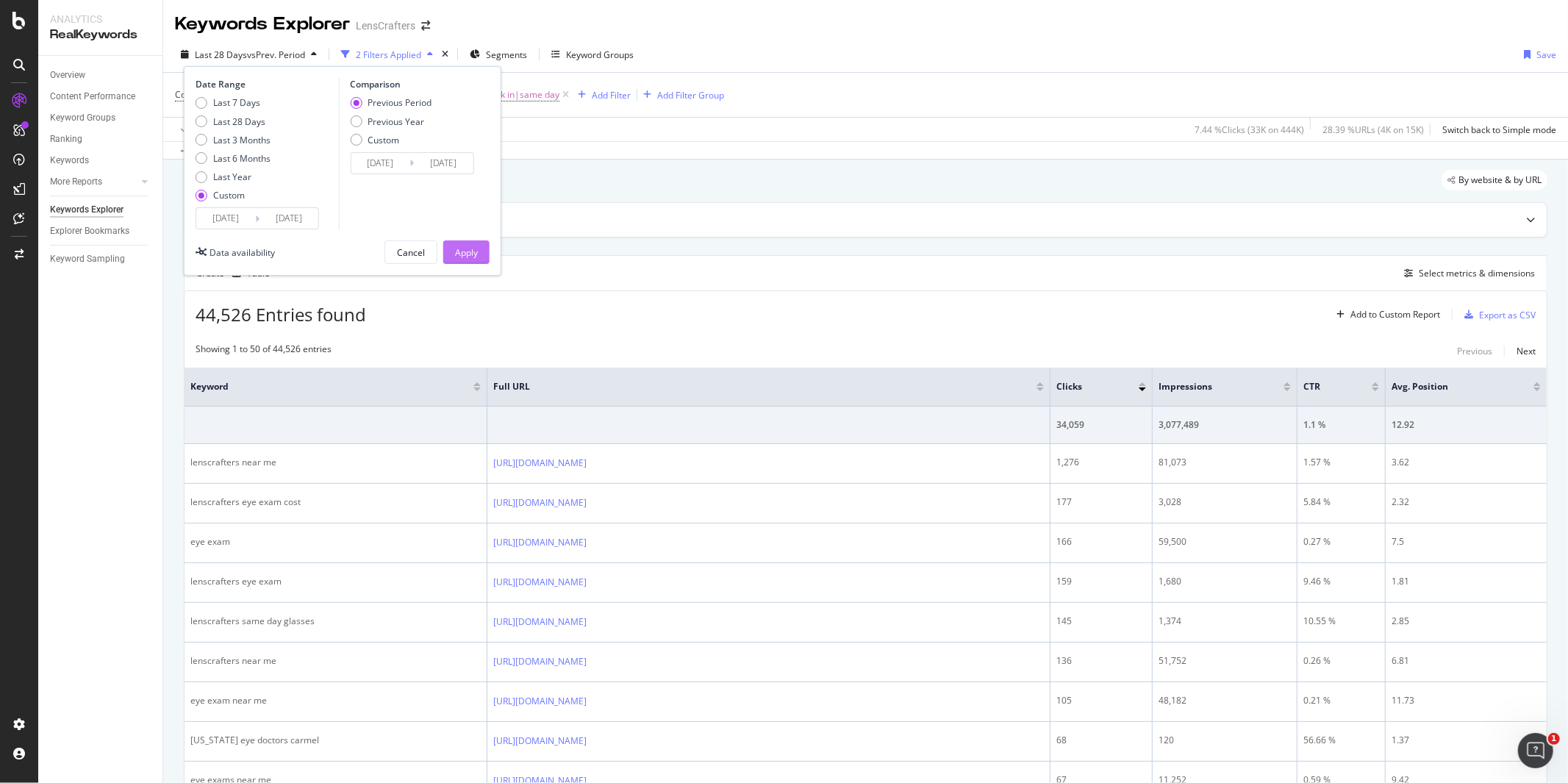
click at [475, 251] on div "Apply" at bounding box center [467, 252] width 23 height 12
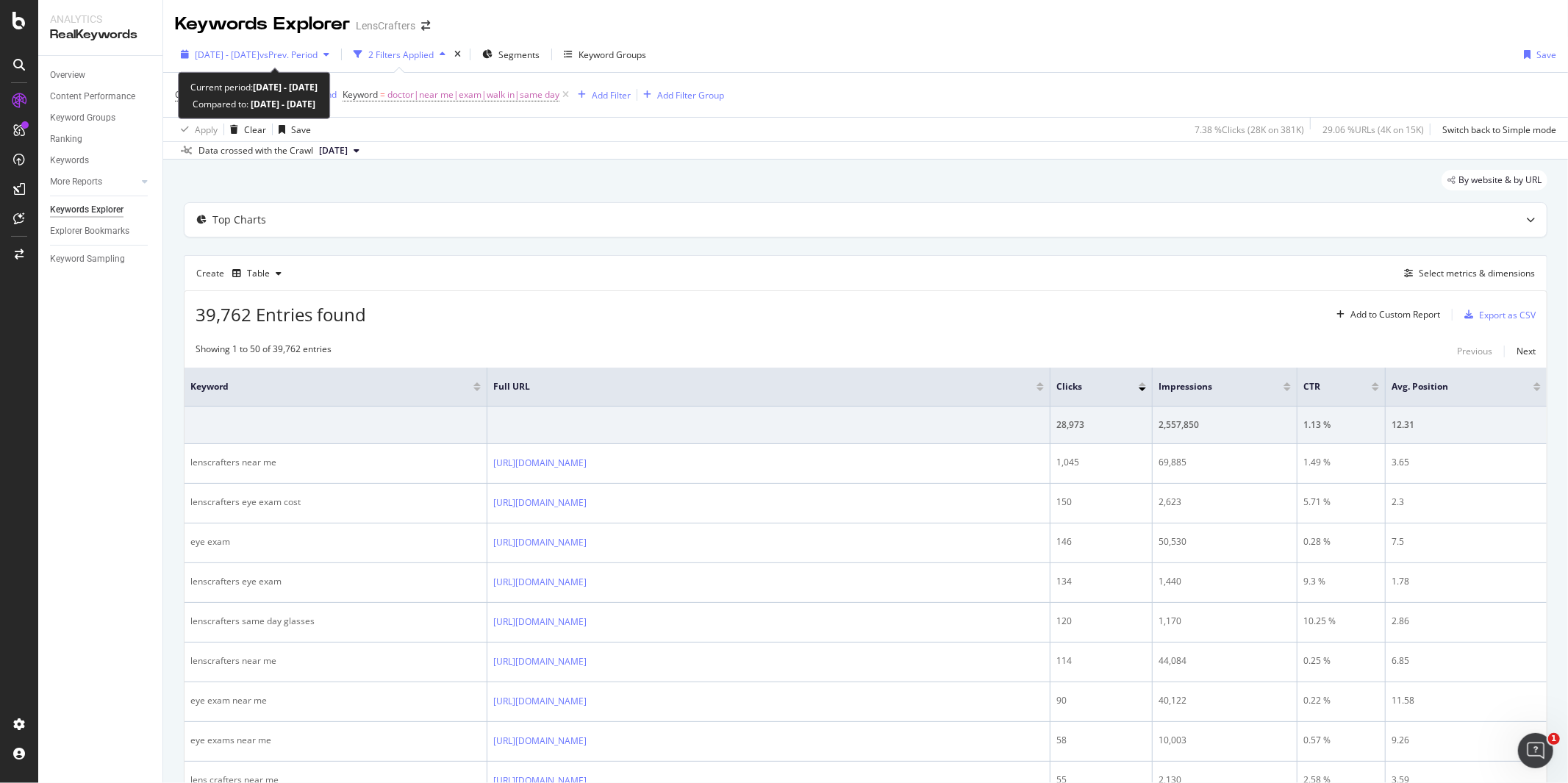
click at [294, 61] on div "[DATE] - [DATE] vs Prev. Period" at bounding box center [255, 54] width 160 height 22
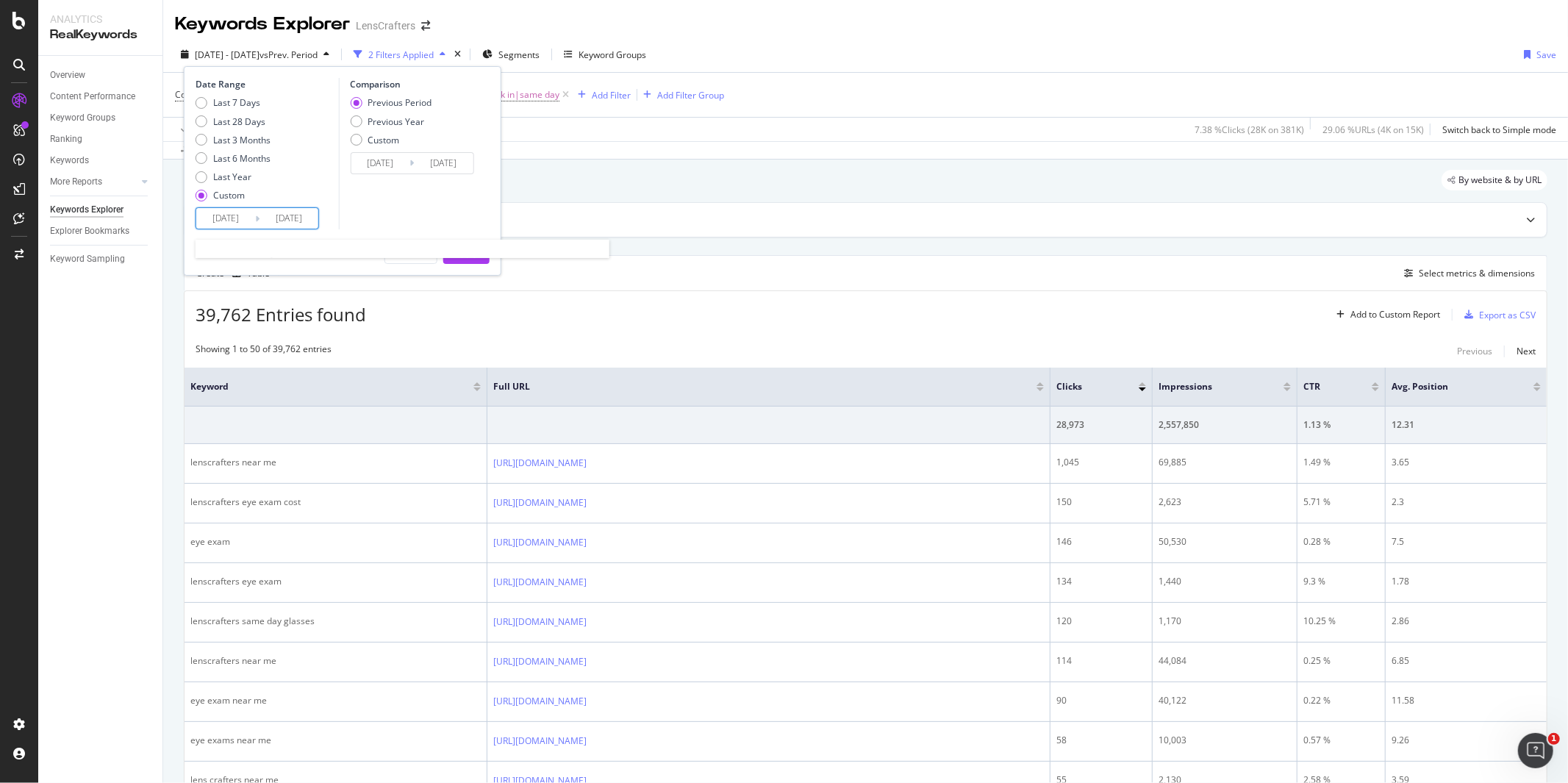
click at [227, 219] on input "[DATE]" at bounding box center [225, 218] width 59 height 20
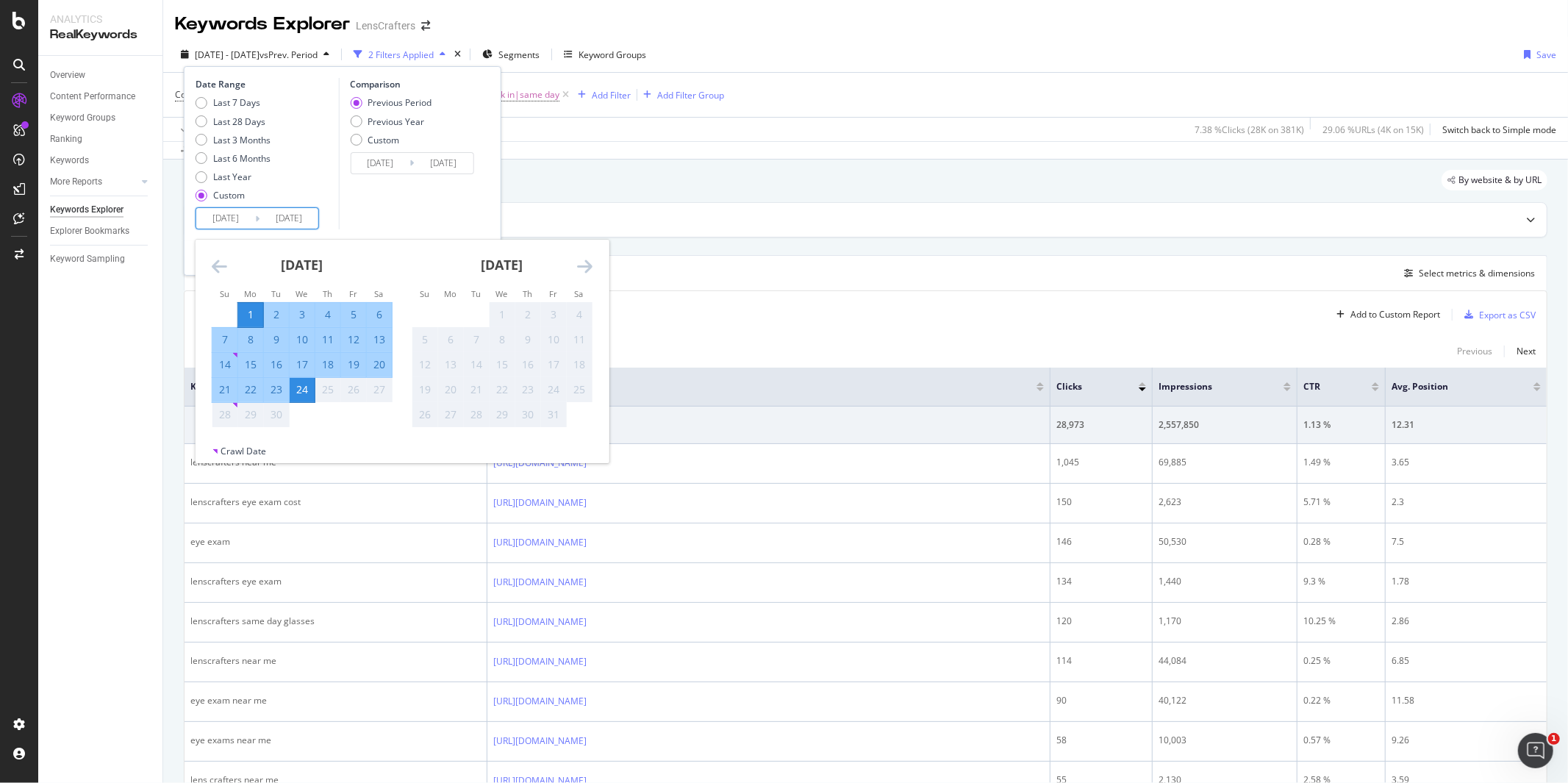
click at [223, 262] on icon "Move backward to switch to the previous month." at bounding box center [219, 266] width 15 height 18
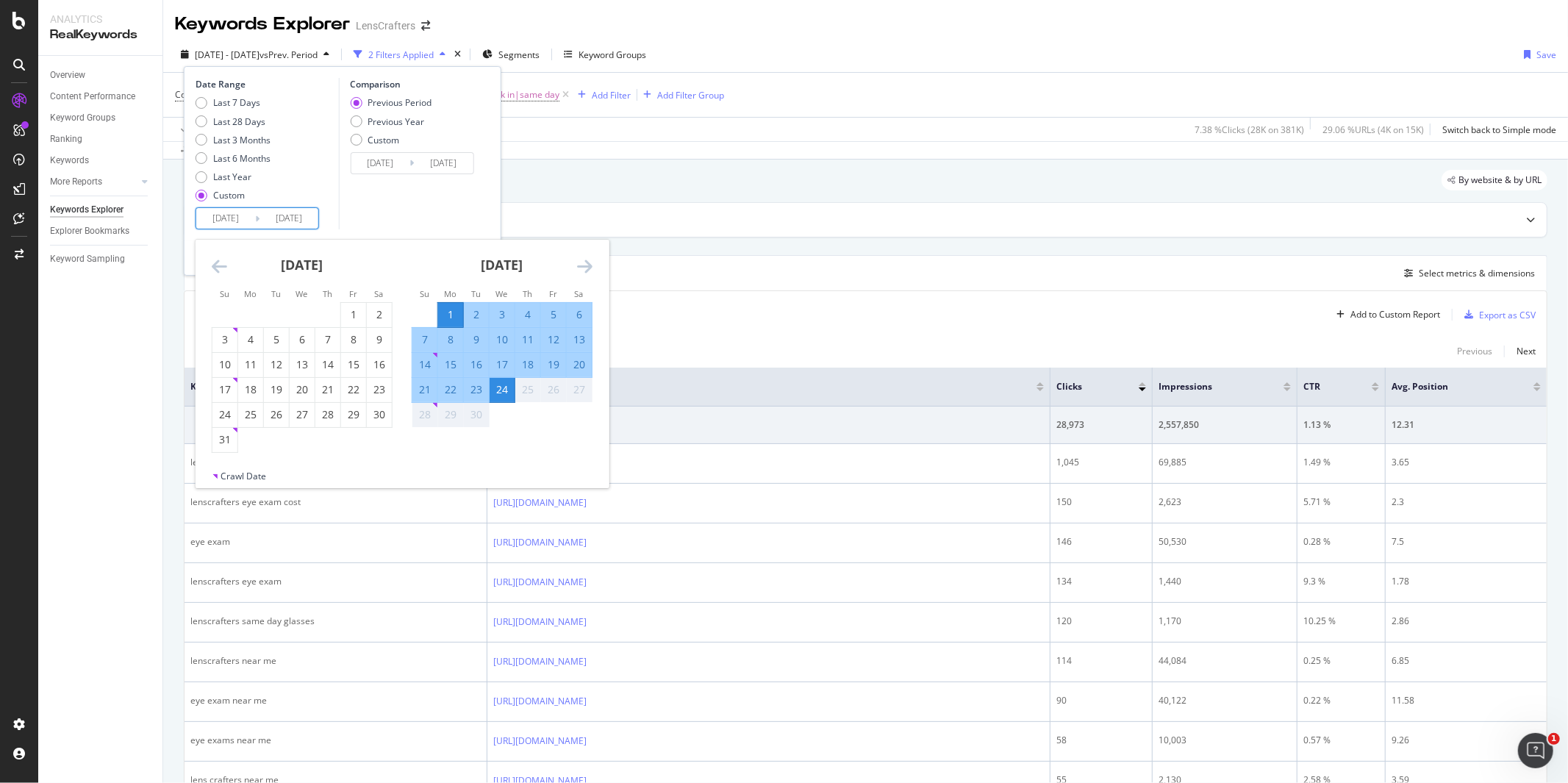
click at [221, 266] on icon "Move backward to switch to the previous month." at bounding box center [219, 266] width 15 height 18
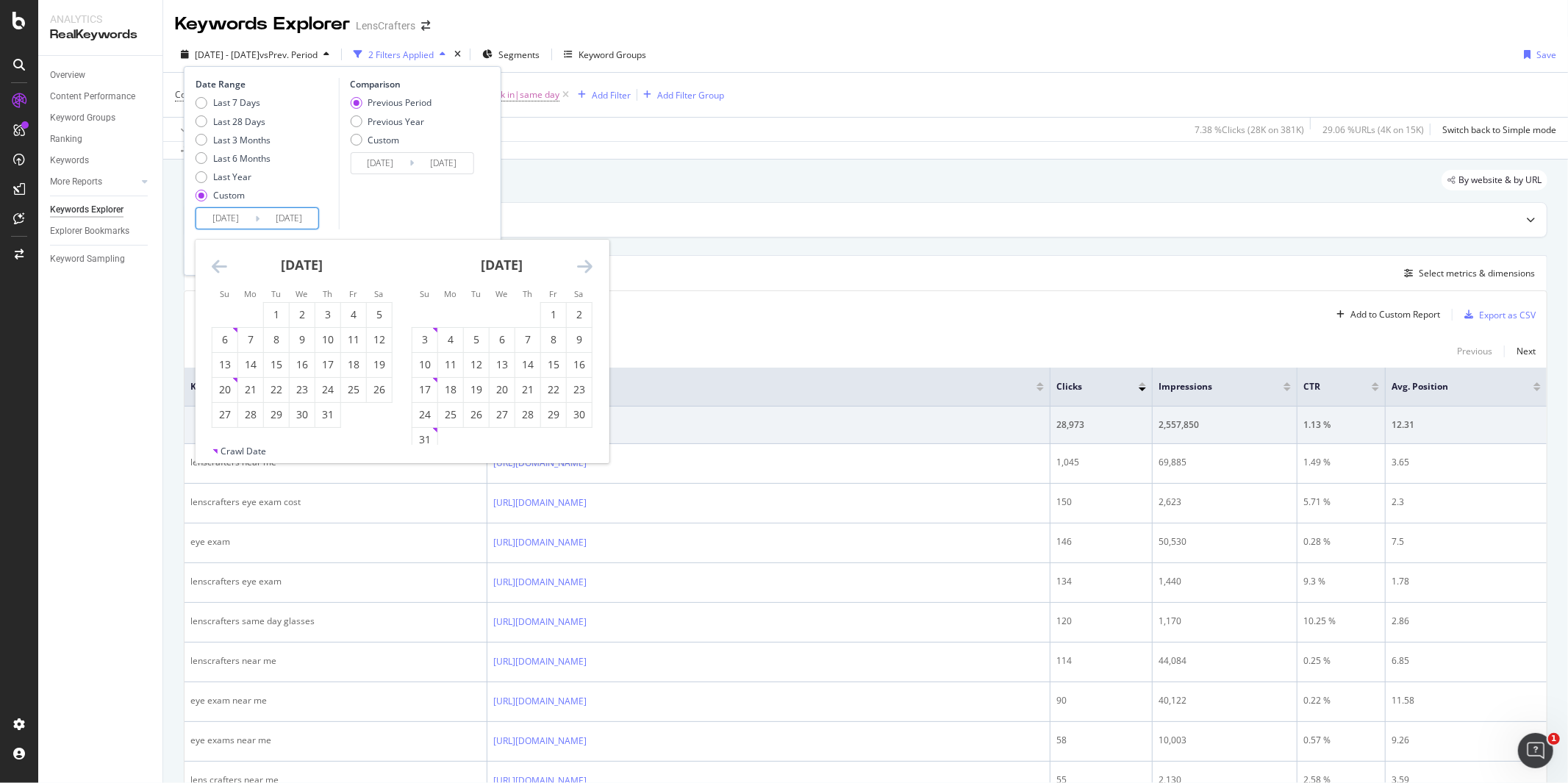
click at [221, 266] on icon "Move backward to switch to the previous month." at bounding box center [219, 266] width 15 height 18
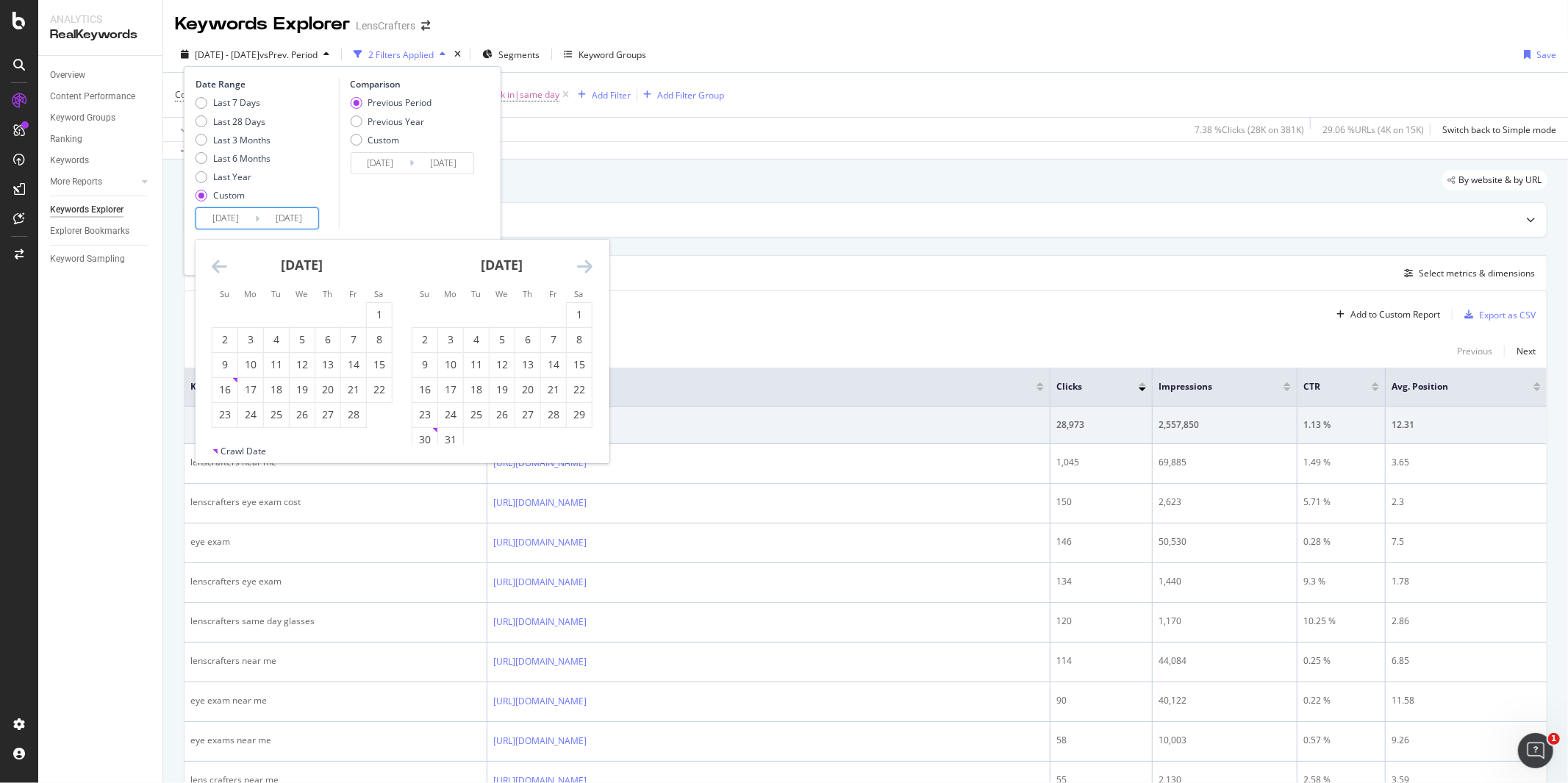
click at [221, 266] on icon "Move backward to switch to the previous month." at bounding box center [219, 266] width 15 height 18
click at [301, 314] on div "1" at bounding box center [302, 314] width 25 height 15
type input "[DATE]"
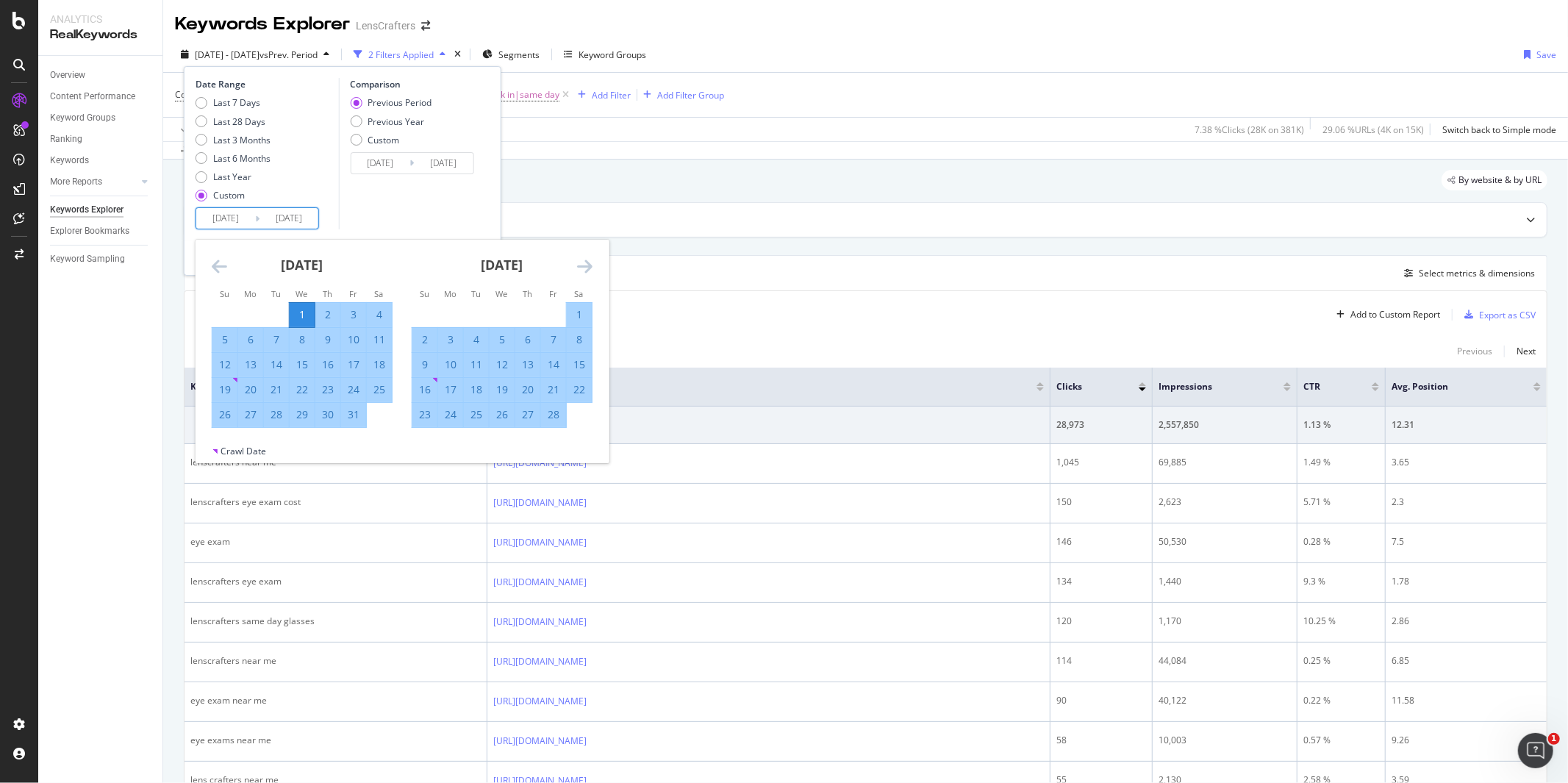
click at [292, 217] on input "[DATE]" at bounding box center [288, 218] width 59 height 20
click at [588, 265] on icon "Move forward to switch to the next month." at bounding box center [585, 266] width 15 height 18
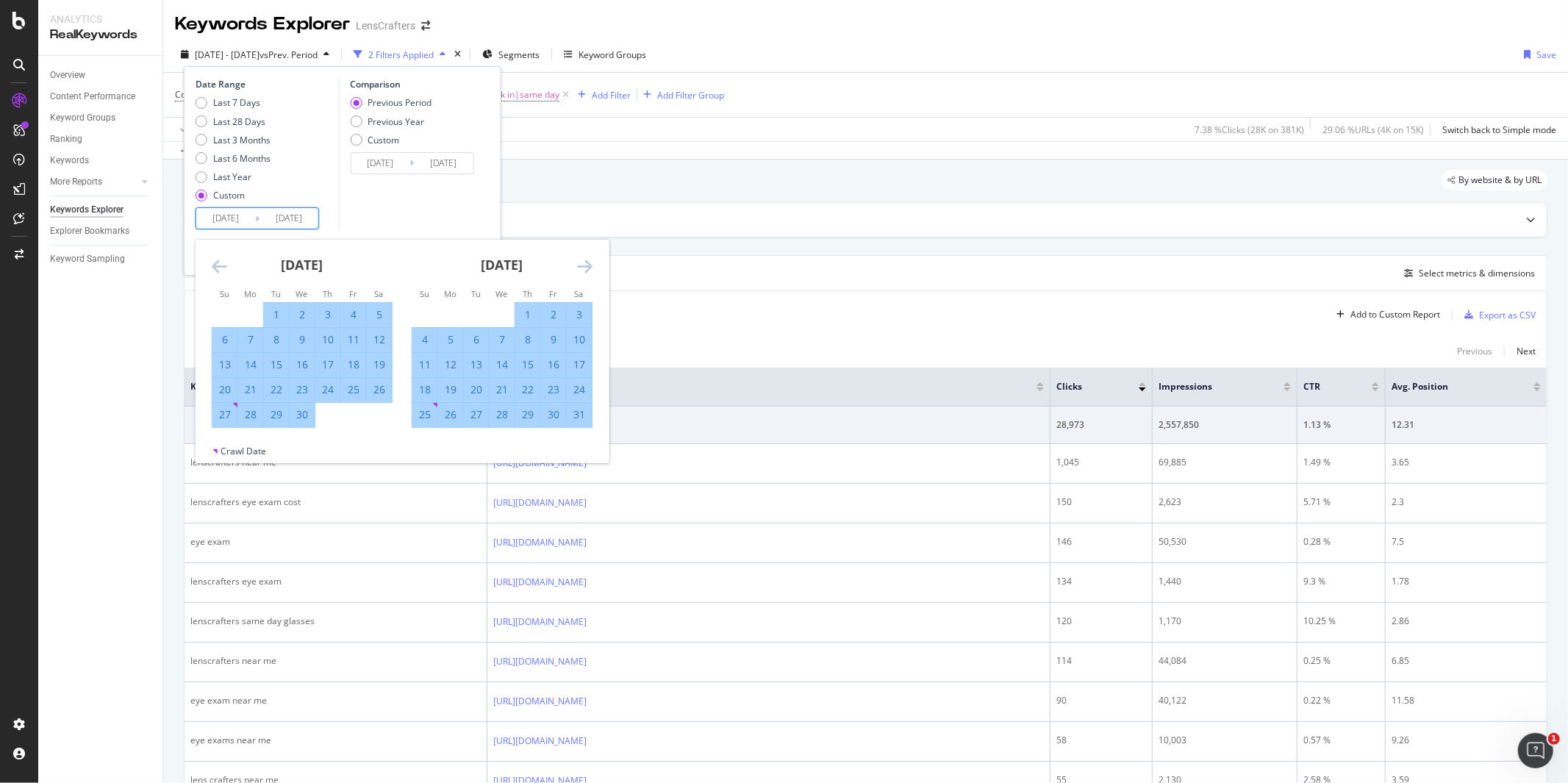
click at [588, 265] on icon "Move forward to switch to the next month." at bounding box center [585, 266] width 15 height 18
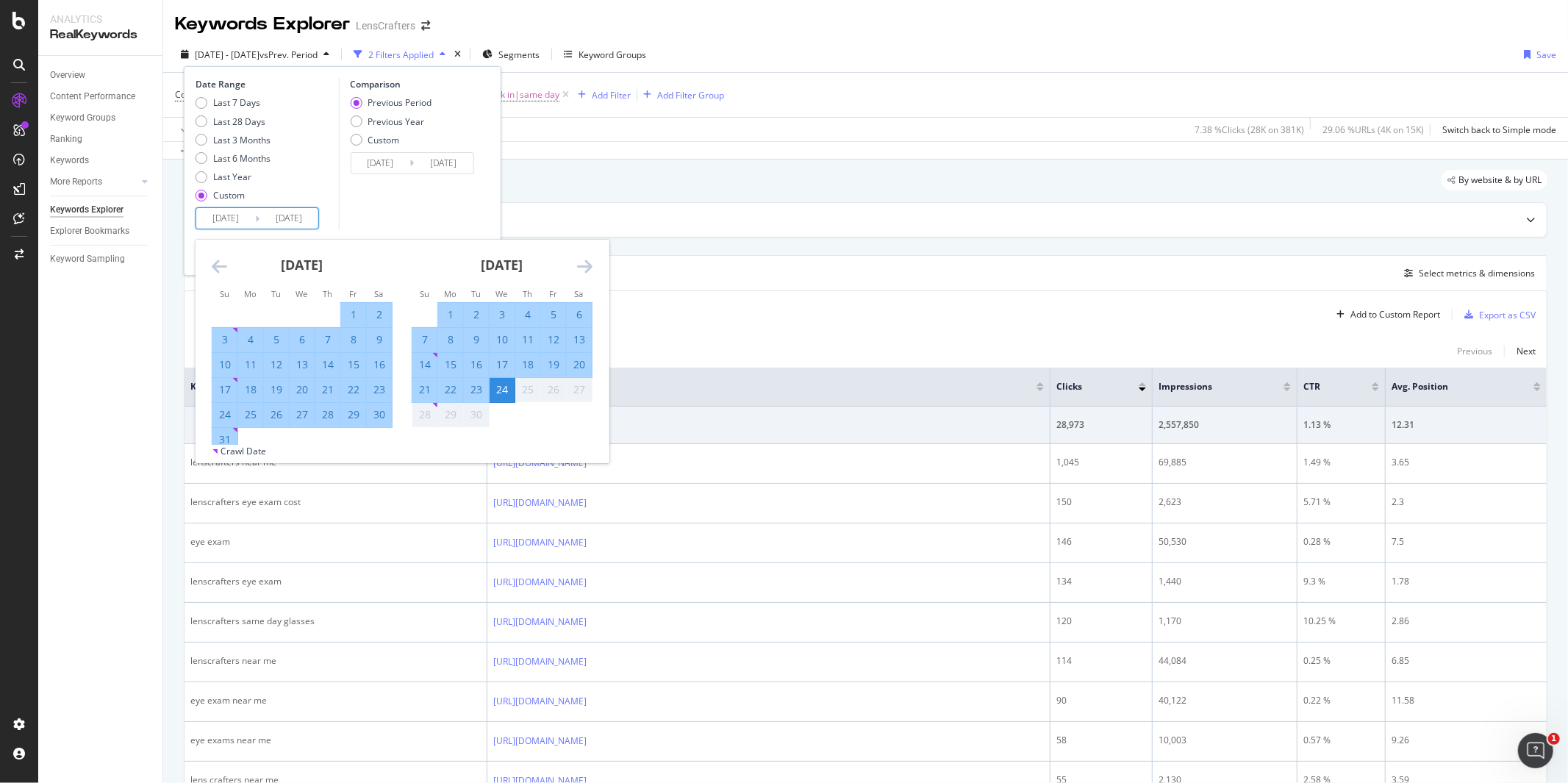
click at [588, 265] on icon "Move forward to switch to the next month." at bounding box center [585, 266] width 15 height 18
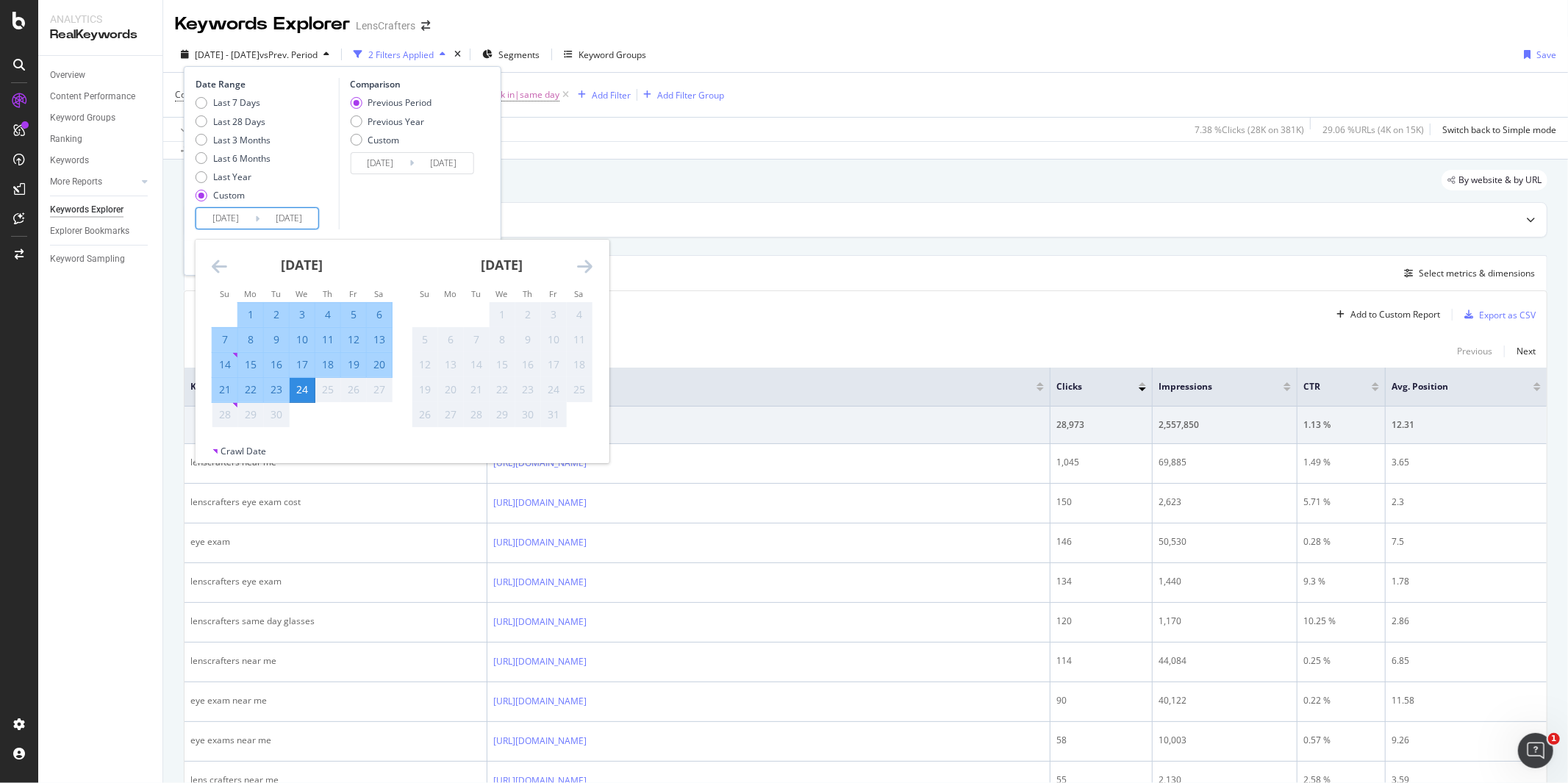
click at [299, 393] on div "24" at bounding box center [302, 389] width 25 height 15
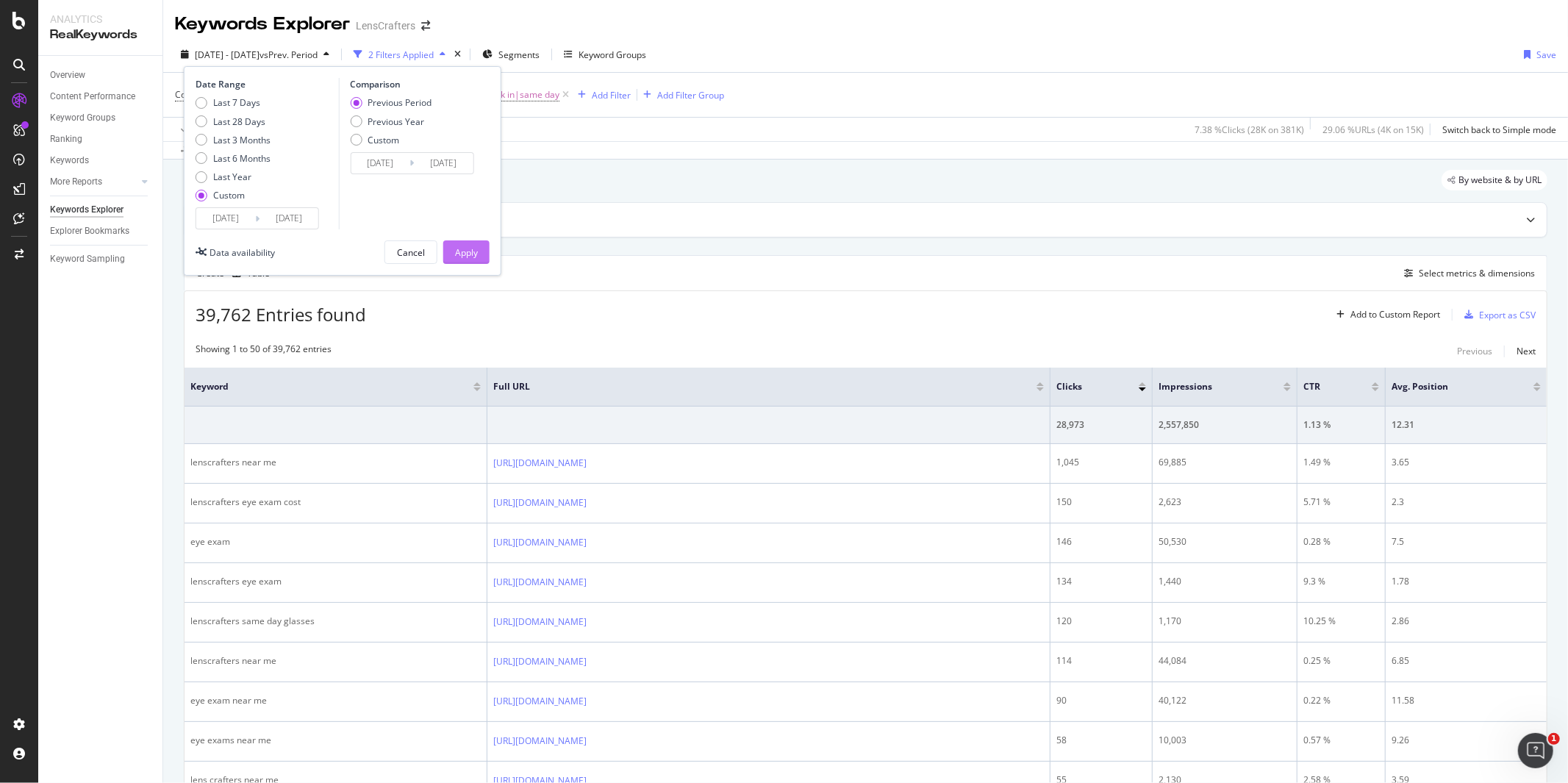
click at [480, 259] on button "Apply" at bounding box center [466, 252] width 46 height 23
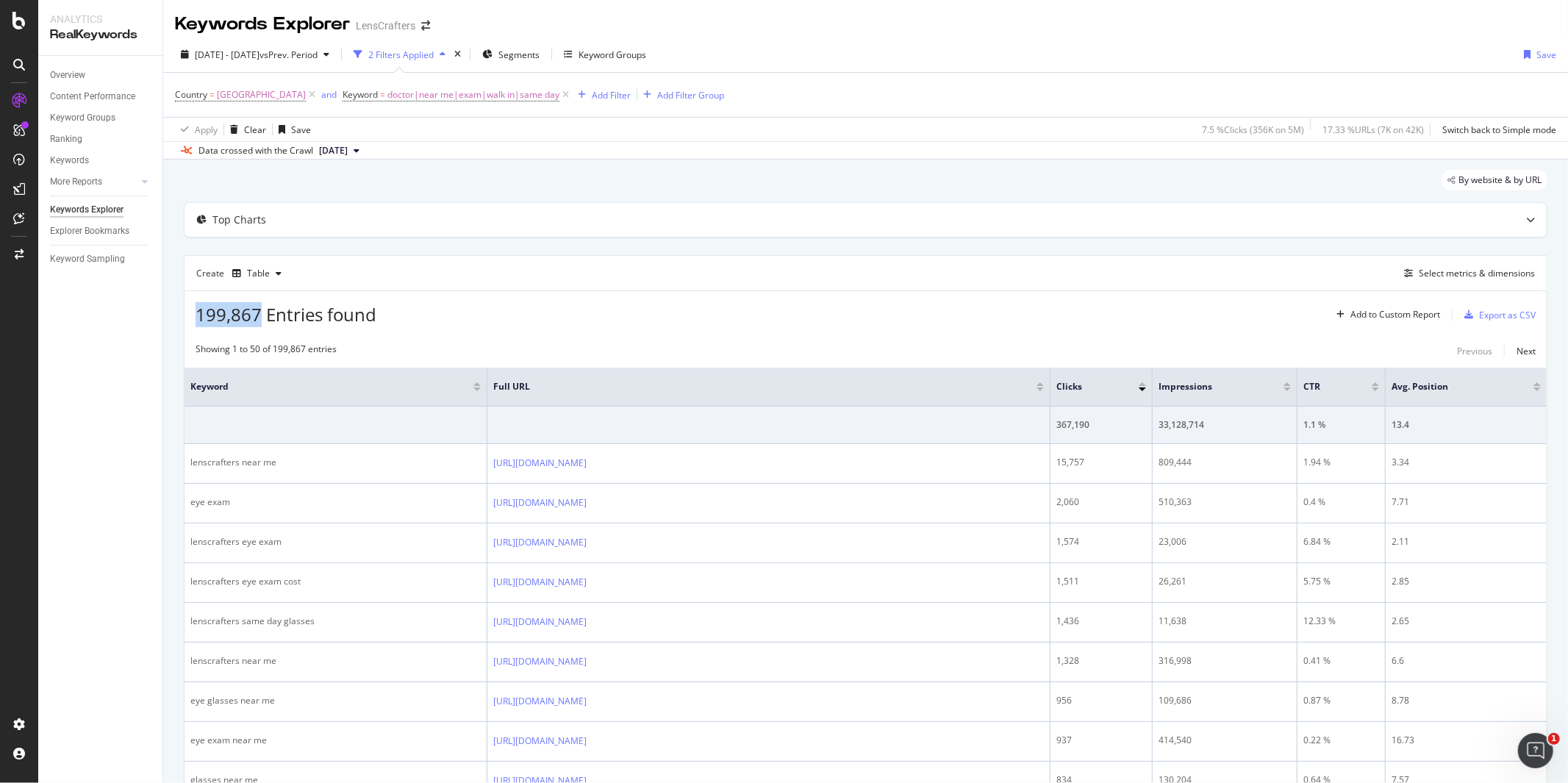
drag, startPoint x: 194, startPoint y: 316, endPoint x: 261, endPoint y: 316, distance: 67.0
click at [261, 316] on div "199,867 Entries found Add to Custom Report Export as CSV" at bounding box center [866, 309] width 1362 height 36
click at [543, 275] on div "Create Table Select metrics & dimensions" at bounding box center [866, 273] width 1364 height 36
click at [1510, 313] on div "Export as CSV" at bounding box center [1508, 314] width 57 height 12
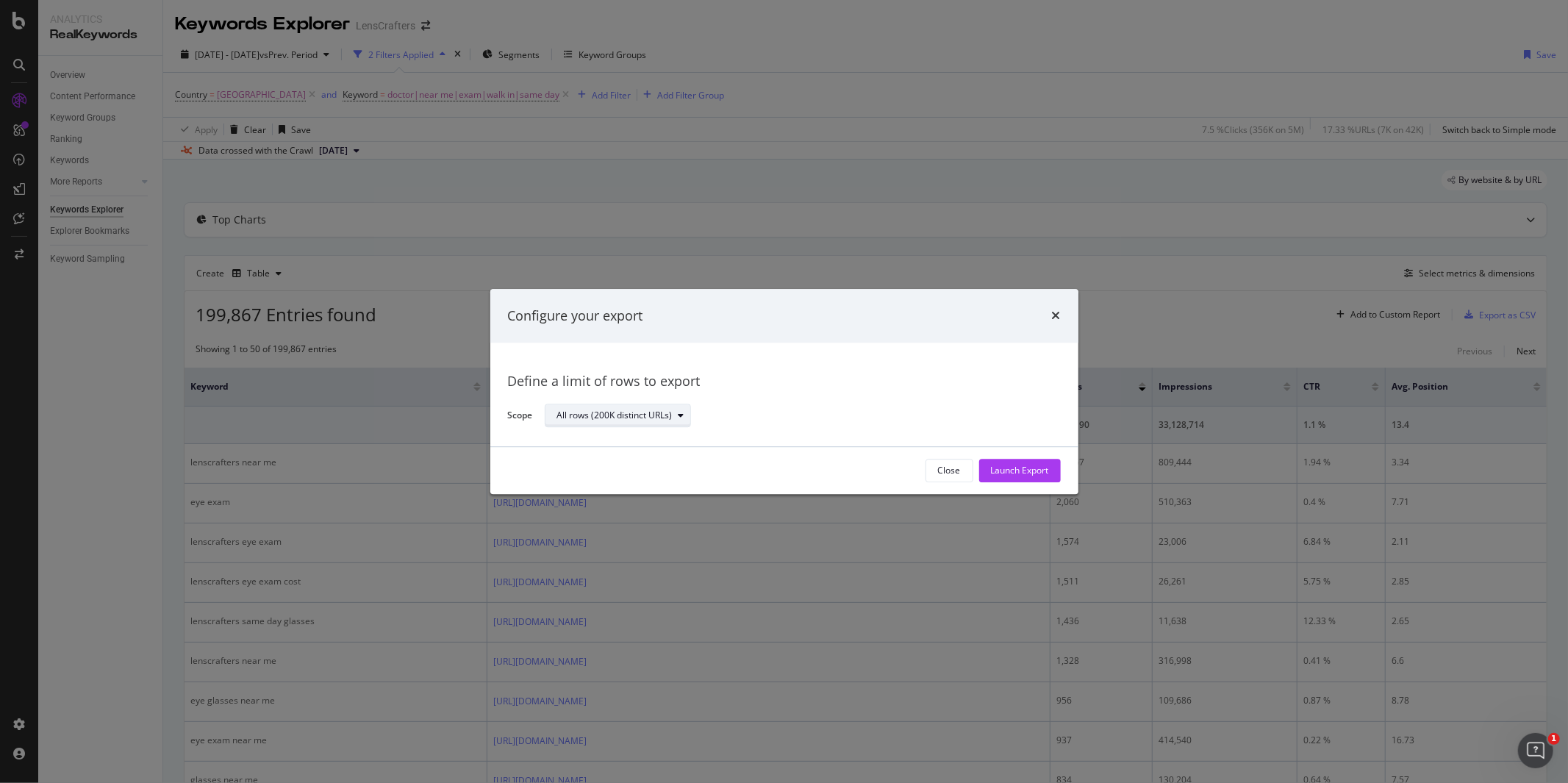
click at [684, 415] on div "modal" at bounding box center [682, 415] width 18 height 9
click at [633, 466] on div "Define a limit" at bounding box center [625, 465] width 147 height 19
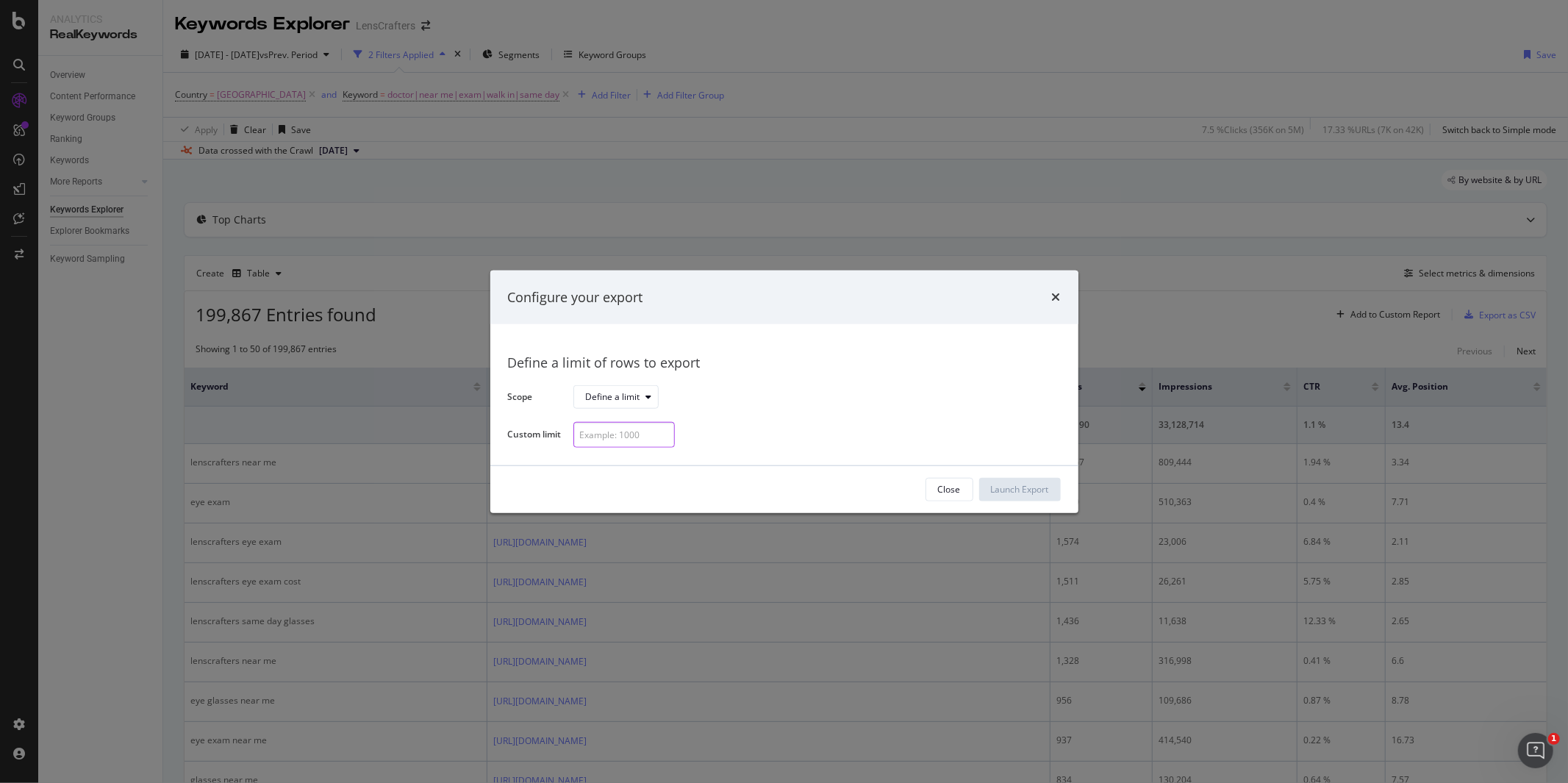
click at [652, 435] on div "modal" at bounding box center [624, 435] width 101 height 26
type input "2000"
click at [1020, 488] on div "Launch Export" at bounding box center [1020, 488] width 58 height 12
